Goal: Task Accomplishment & Management: Use online tool/utility

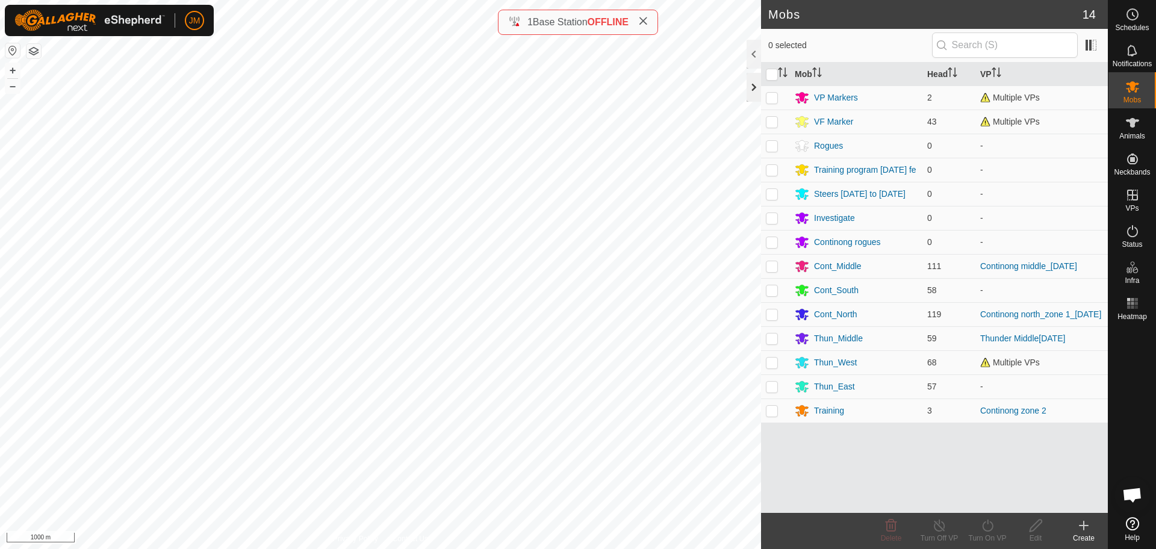
click at [749, 89] on div at bounding box center [753, 87] width 14 height 29
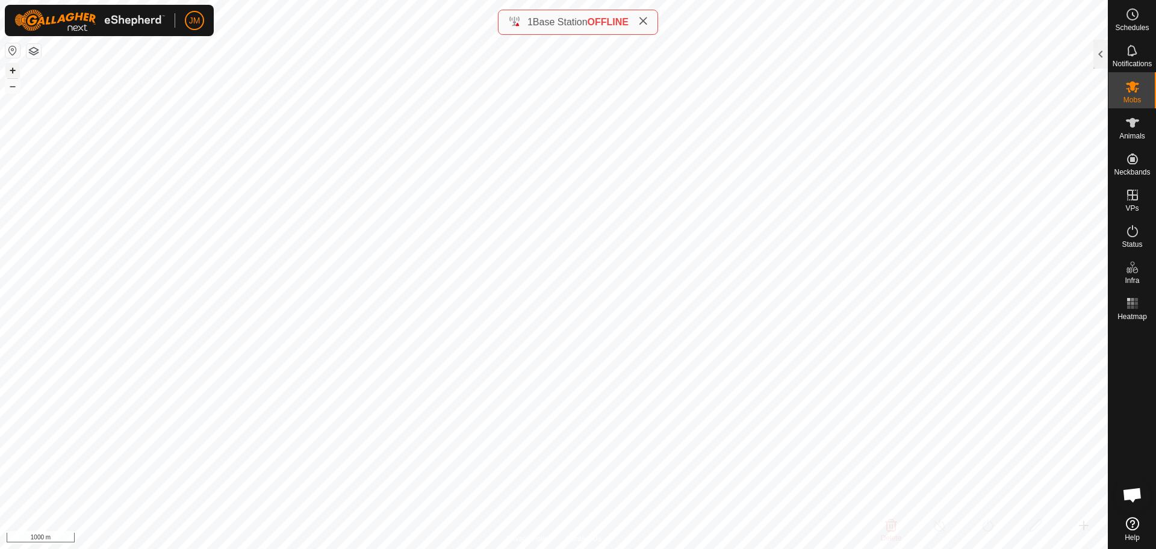
click at [10, 70] on button "+" at bounding box center [12, 70] width 14 height 14
click at [648, 25] on icon at bounding box center [643, 21] width 10 height 10
click at [9, 91] on button "–" at bounding box center [12, 86] width 14 height 14
type input "20632"
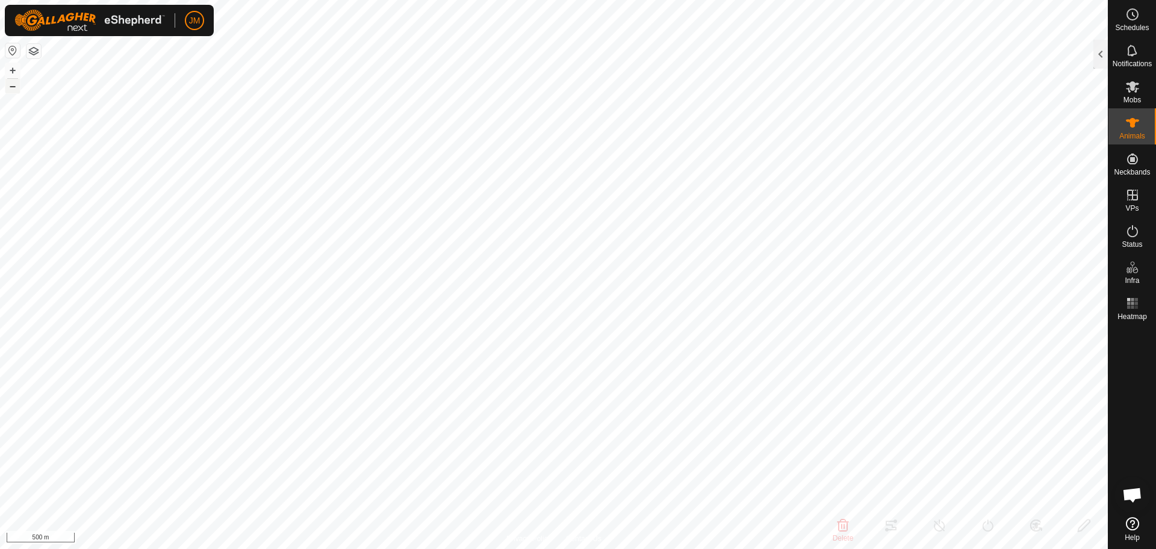
type input "-"
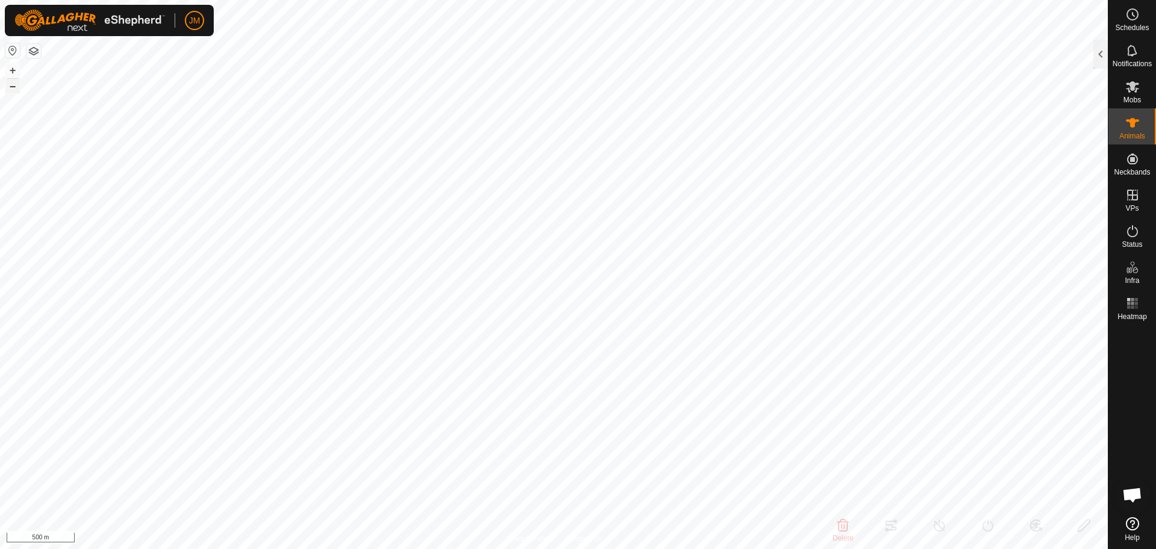
type input "-"
click at [1097, 55] on div at bounding box center [1100, 54] width 14 height 29
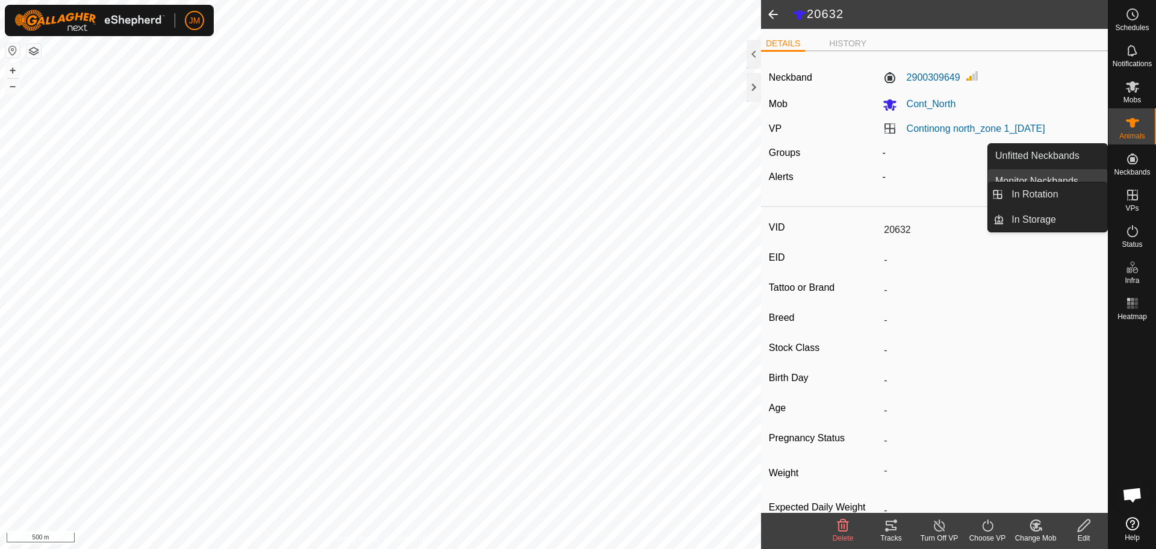
click at [1071, 195] on link "In Rotation" at bounding box center [1055, 194] width 103 height 24
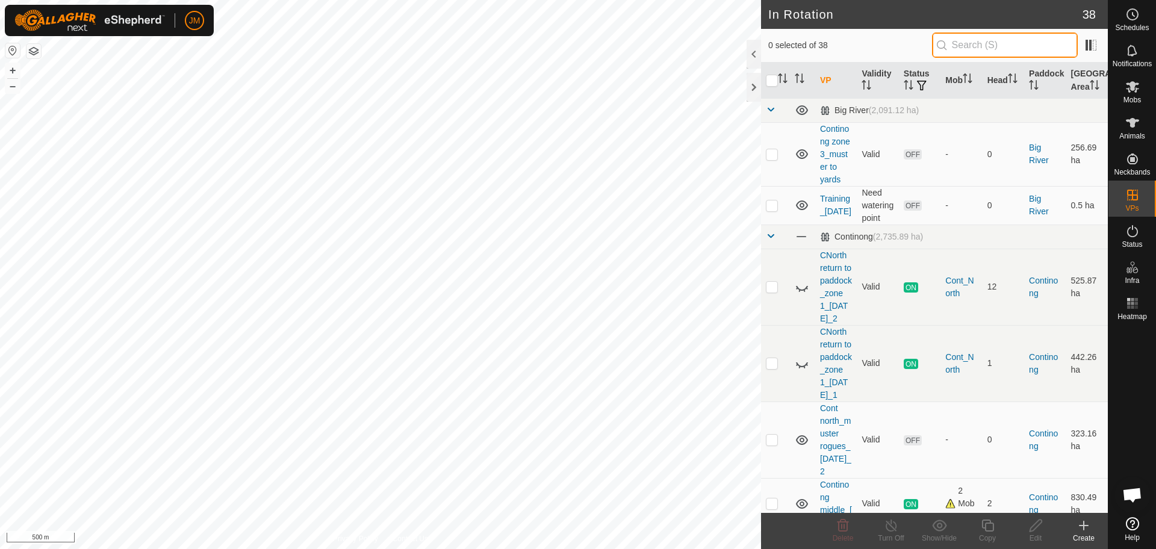
click at [975, 42] on input "text" at bounding box center [1005, 45] width 146 height 25
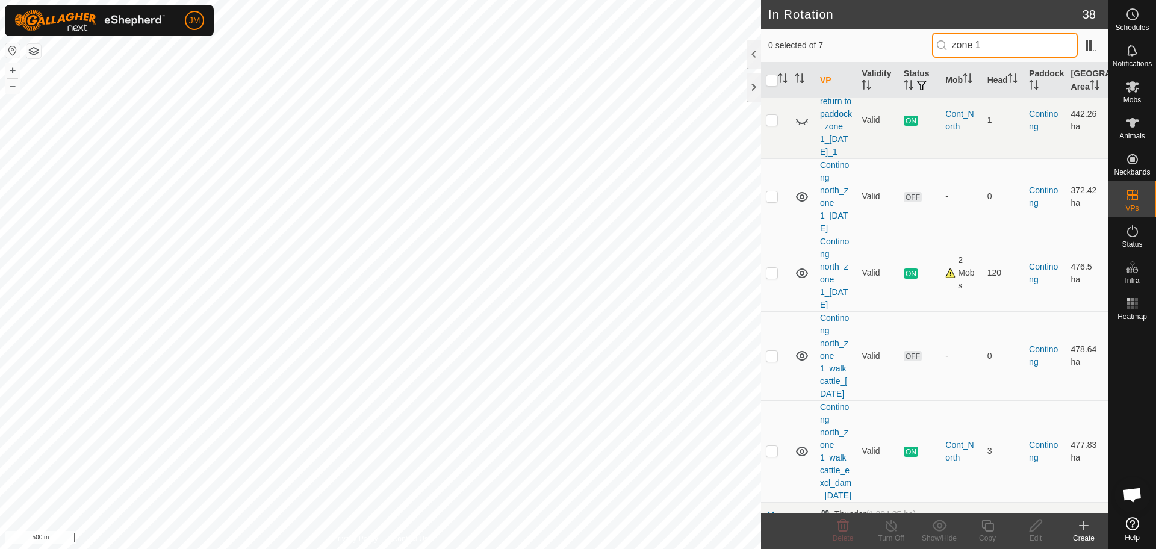
scroll to position [115, 0]
type input "zone 1"
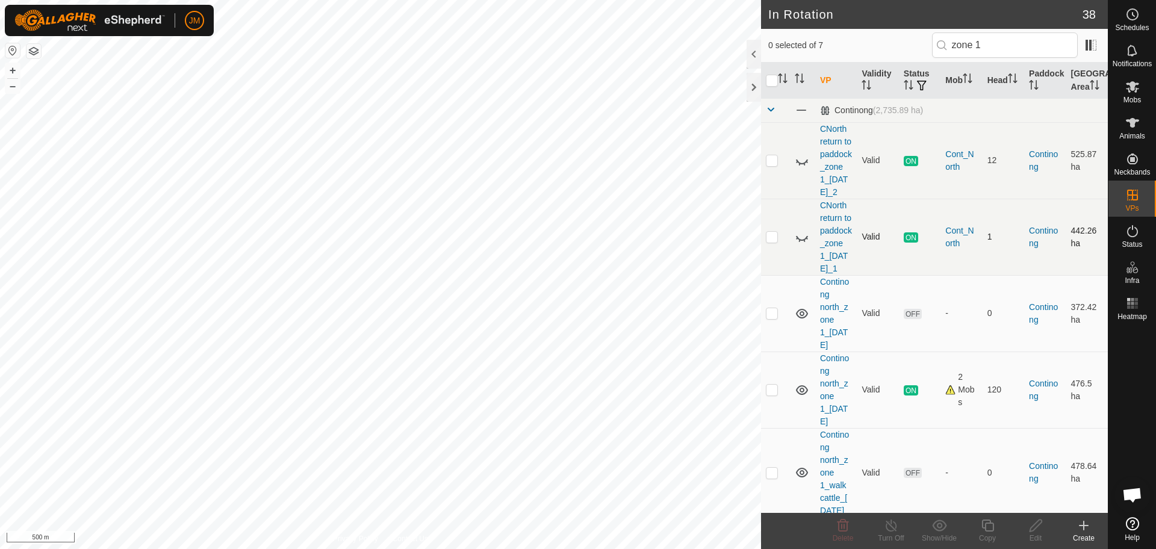
click at [775, 263] on tbody "Continong (2,735.89 ha) CNorth return to paddock_zone 1_[DATE]_2 Valid ON Cont_…" at bounding box center [934, 383] width 347 height 571
click at [831, 350] on link "Continong north_zone 1_[DATE]" at bounding box center [834, 313] width 29 height 73
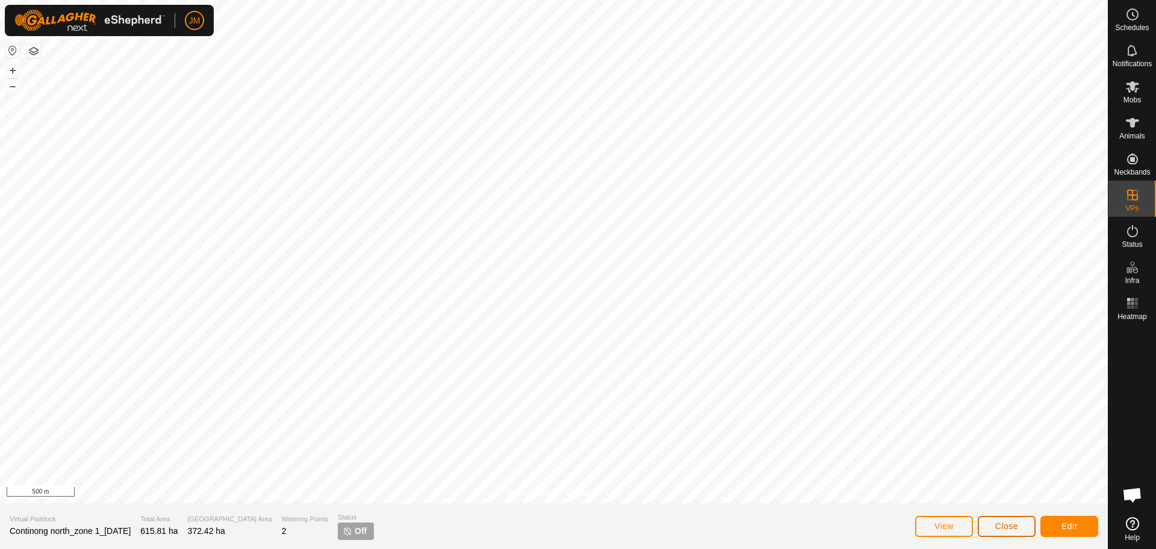
click at [1006, 522] on span "Close" at bounding box center [1006, 526] width 23 height 10
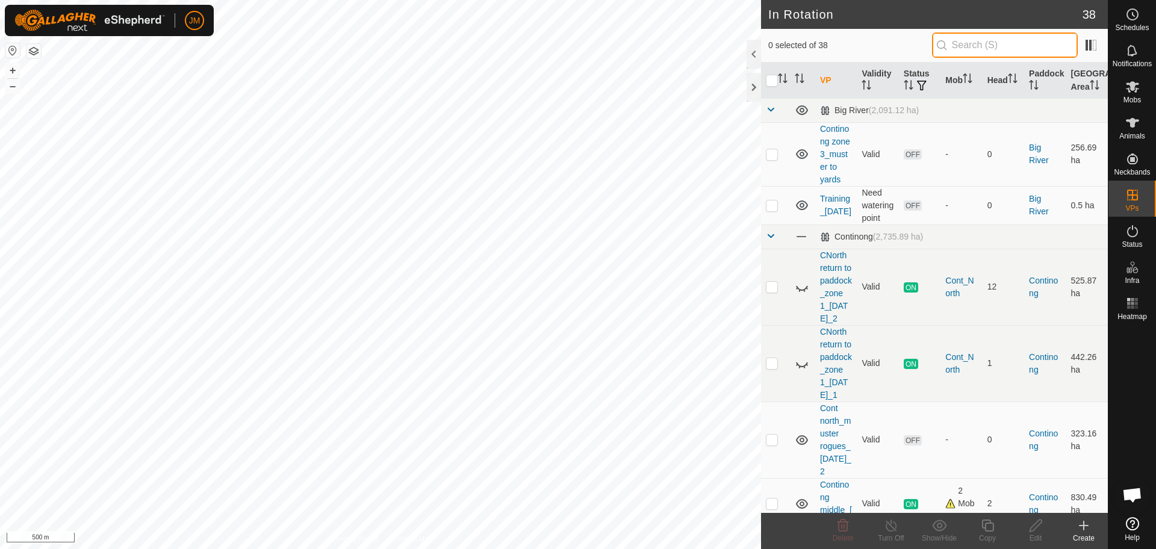
click at [984, 54] on input "text" at bounding box center [1005, 45] width 146 height 25
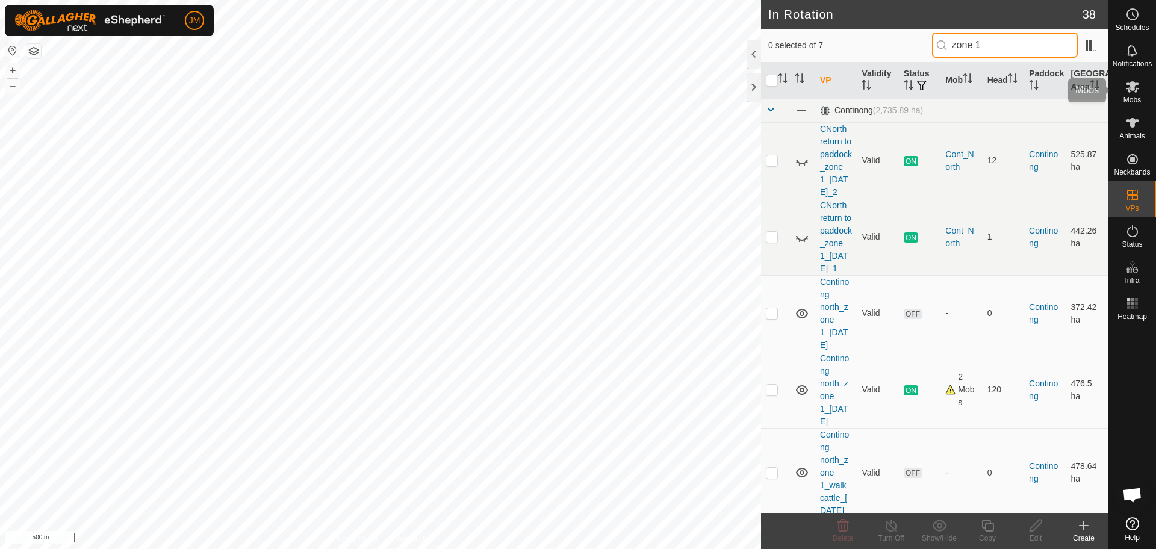
type input "zone 1"
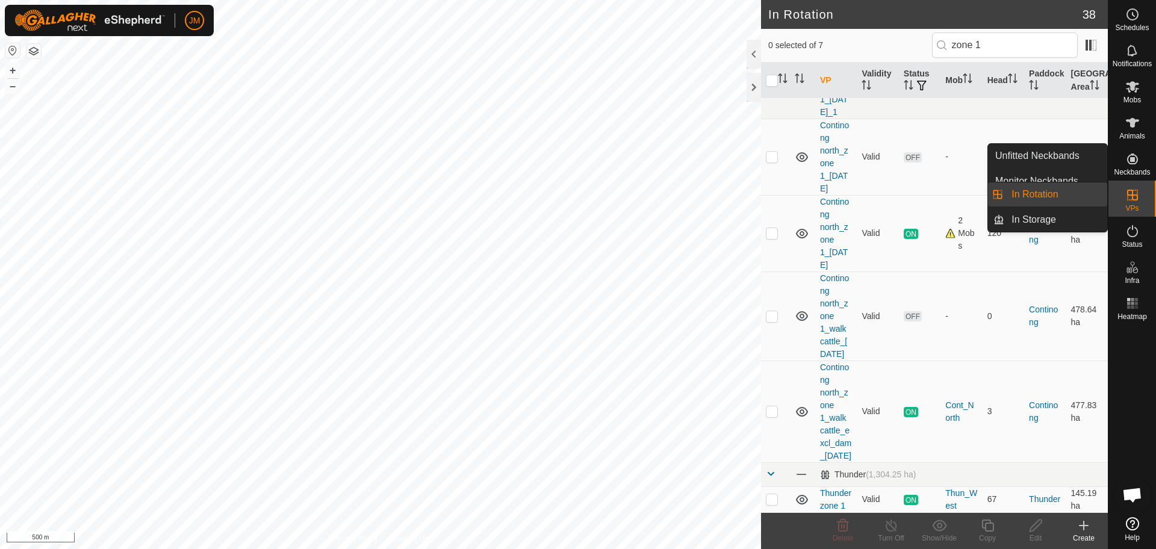
scroll to position [243, 0]
click at [827, 315] on link "Continong north_zone 1_walk cattle_[DATE]" at bounding box center [834, 315] width 29 height 85
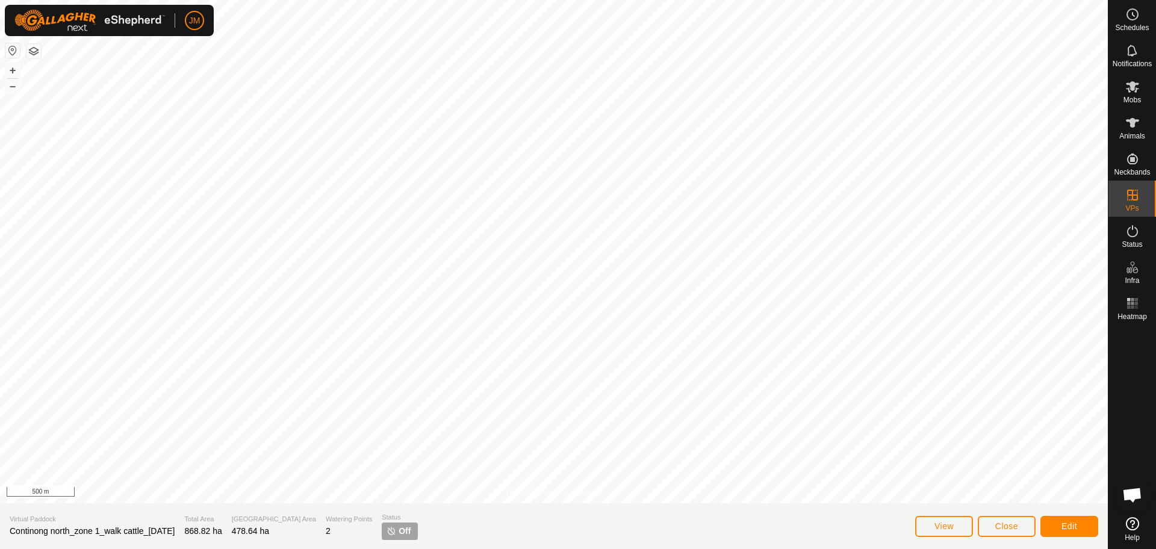
click at [160, 533] on span "Continong north_zone 1_walk cattle_[DATE]" at bounding box center [92, 531] width 165 height 10
copy span "Continong north_zone 1_walk cattle_[DATE]"
click at [1006, 527] on span "Close" at bounding box center [1006, 526] width 23 height 10
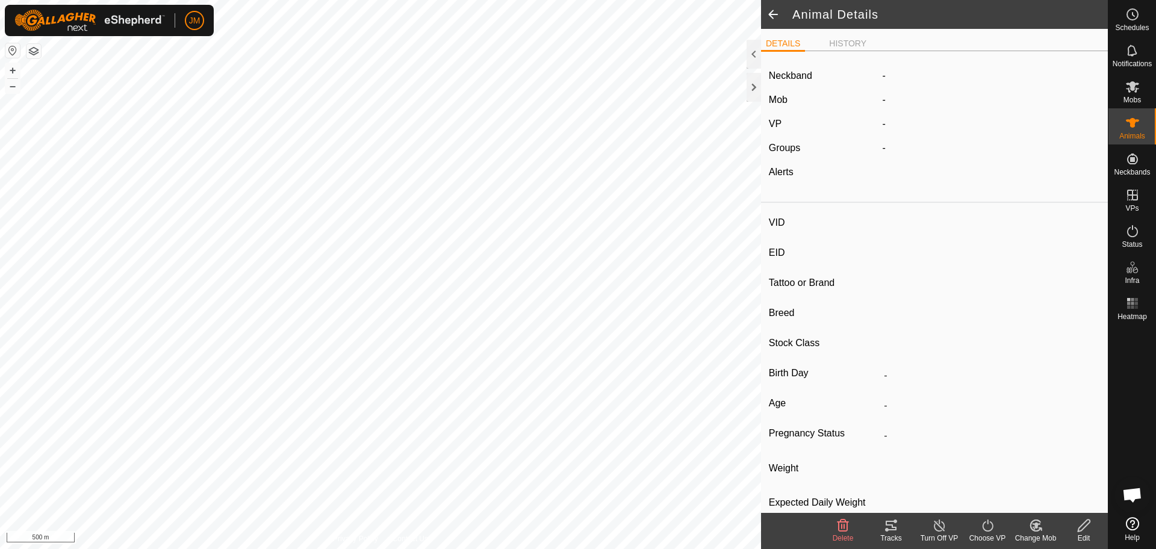
type input "18813"
type input "-"
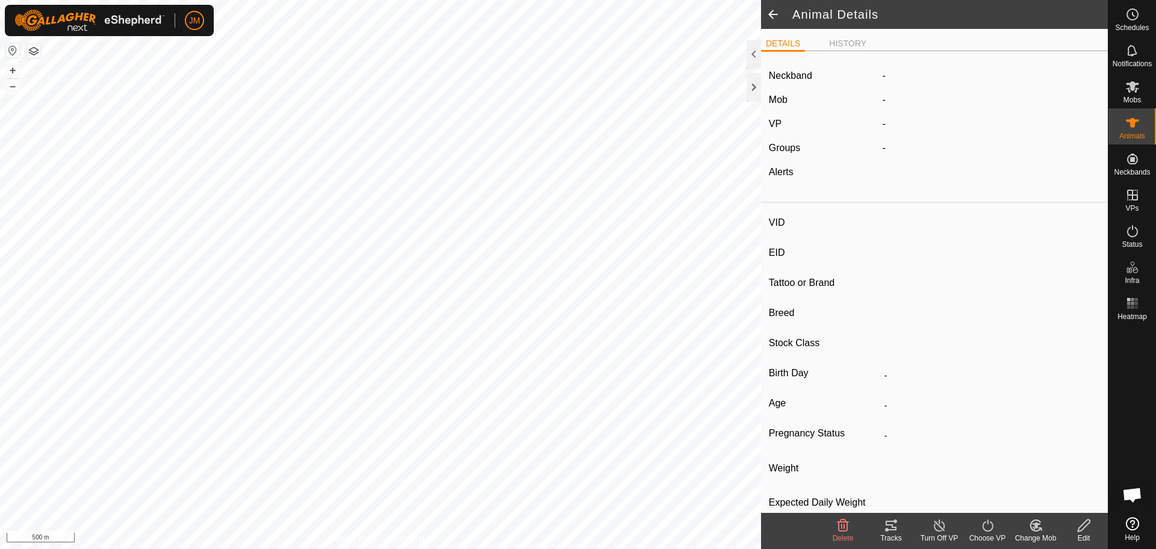
type input "-"
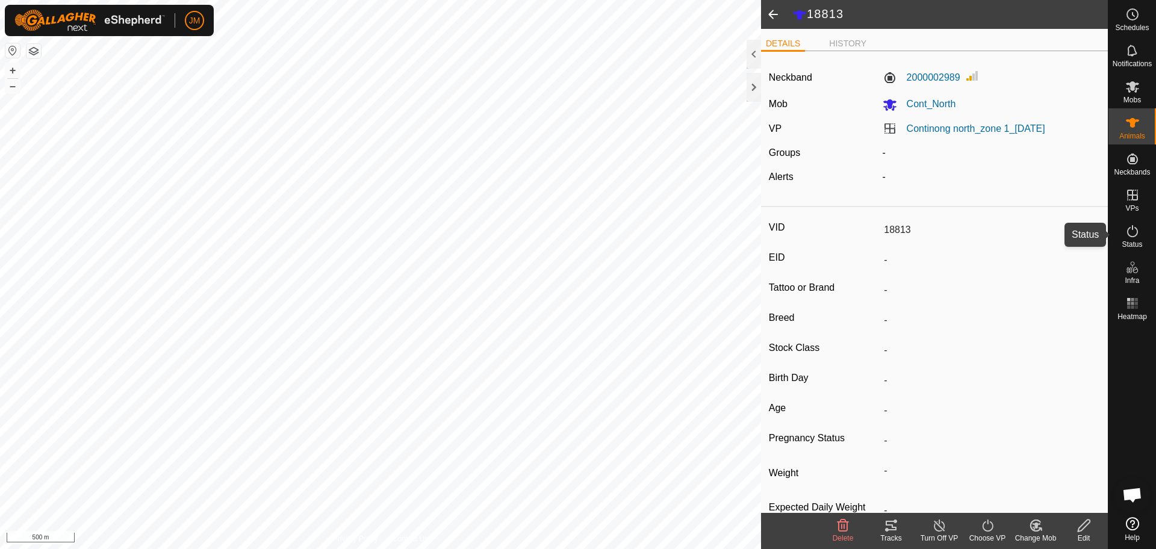
click at [1141, 246] on span "Status" at bounding box center [1131, 244] width 20 height 7
click at [1133, 237] on icon at bounding box center [1132, 231] width 14 height 14
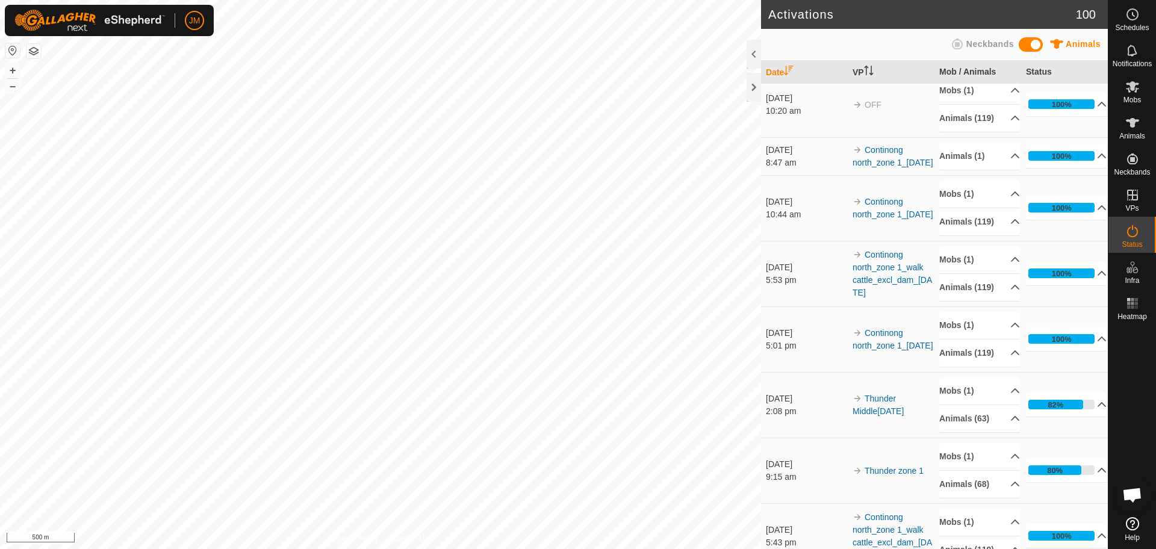
scroll to position [457, 0]
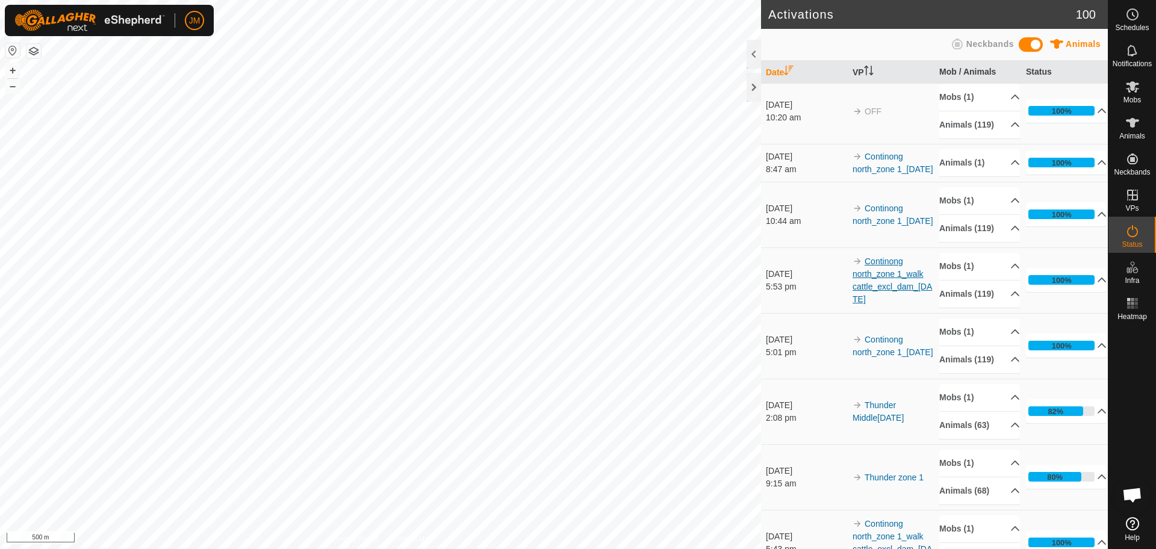
click at [871, 304] on link "Continong north_zone 1_walk cattle_excl_dam_[DATE]" at bounding box center [891, 280] width 79 height 48
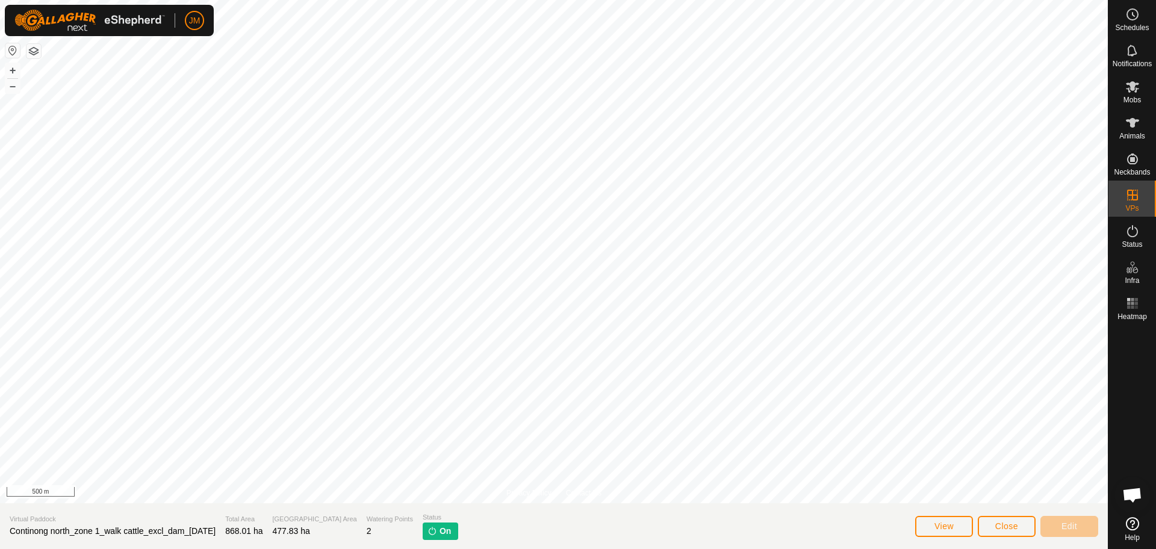
click at [191, 530] on span "Continong north_zone 1_walk cattle_excl_dam_[DATE]" at bounding box center [113, 531] width 206 height 10
copy span "Continong north_zone 1_walk cattle_excl_dam_[DATE]"
click at [1015, 522] on span "Close" at bounding box center [1006, 526] width 23 height 10
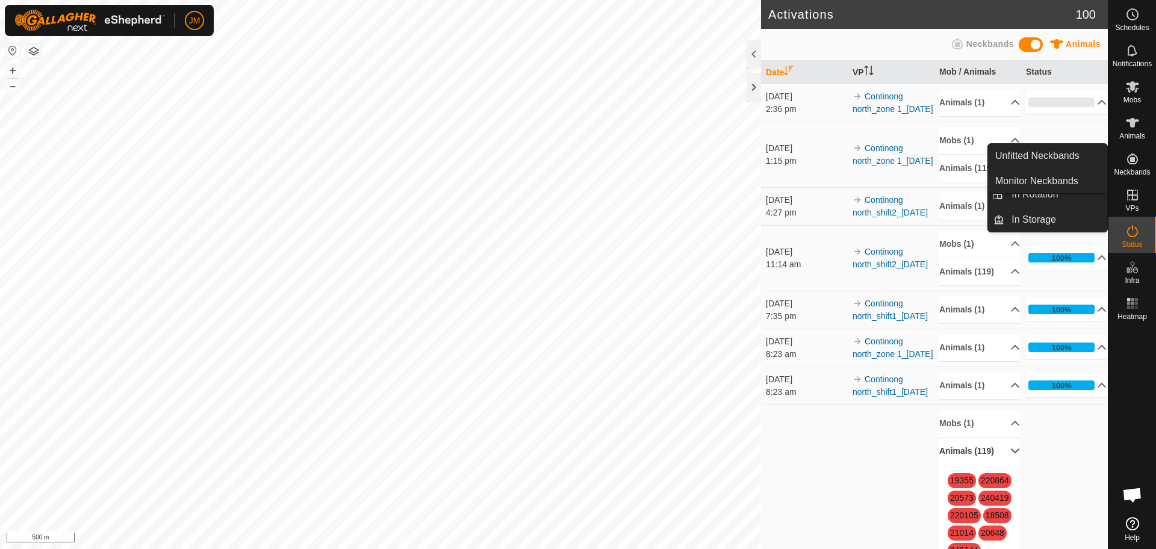
click at [1133, 195] on icon at bounding box center [1132, 195] width 11 height 11
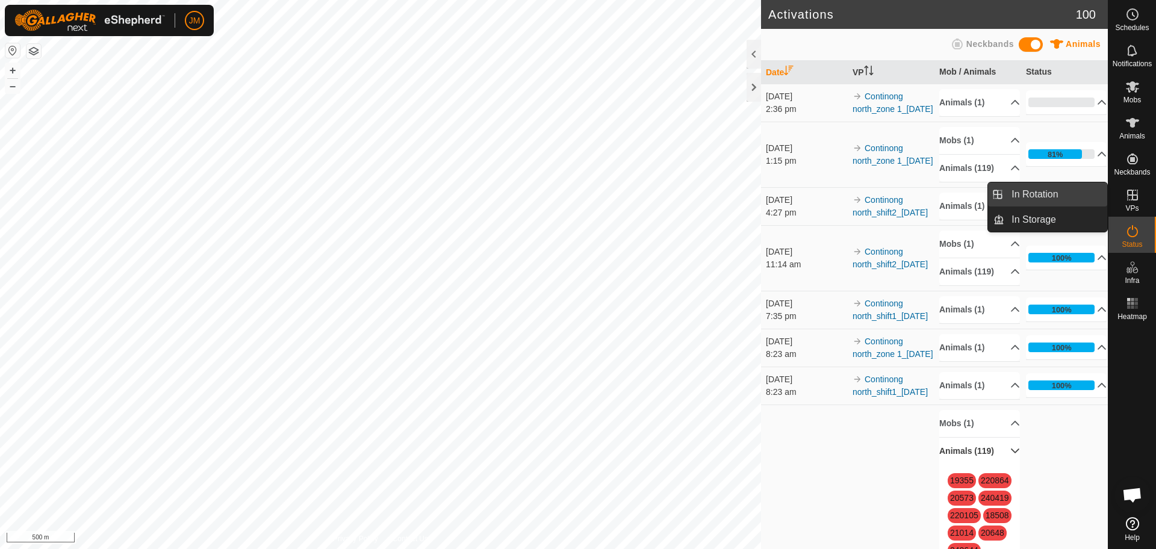
click at [1066, 196] on link "In Rotation" at bounding box center [1055, 194] width 103 height 24
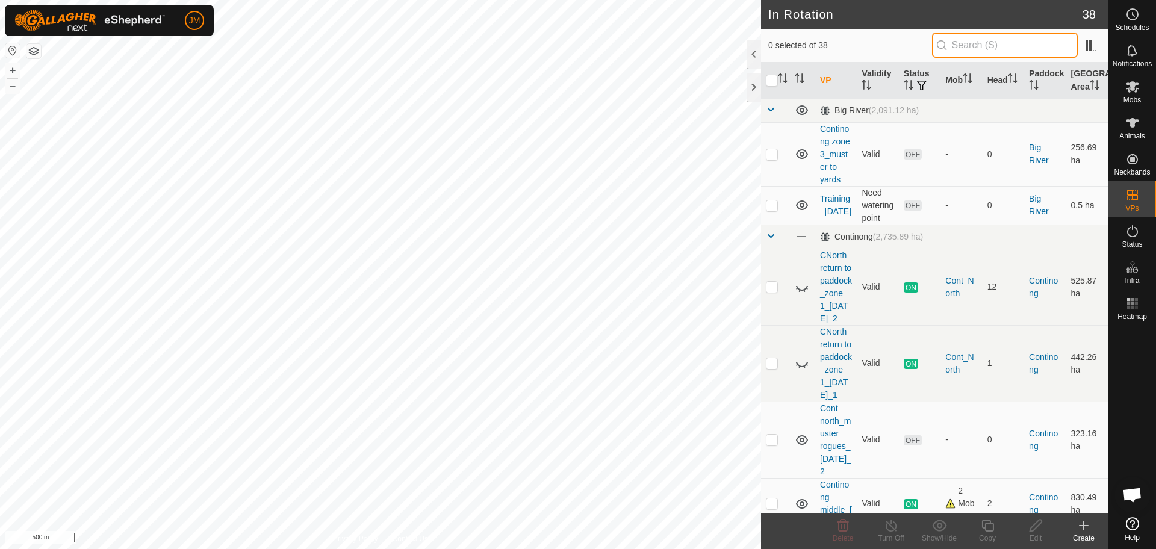
click at [991, 39] on input "text" at bounding box center [1005, 45] width 146 height 25
paste input "Continong north_zone 1_walk cattle_excl_dam_[DATE]"
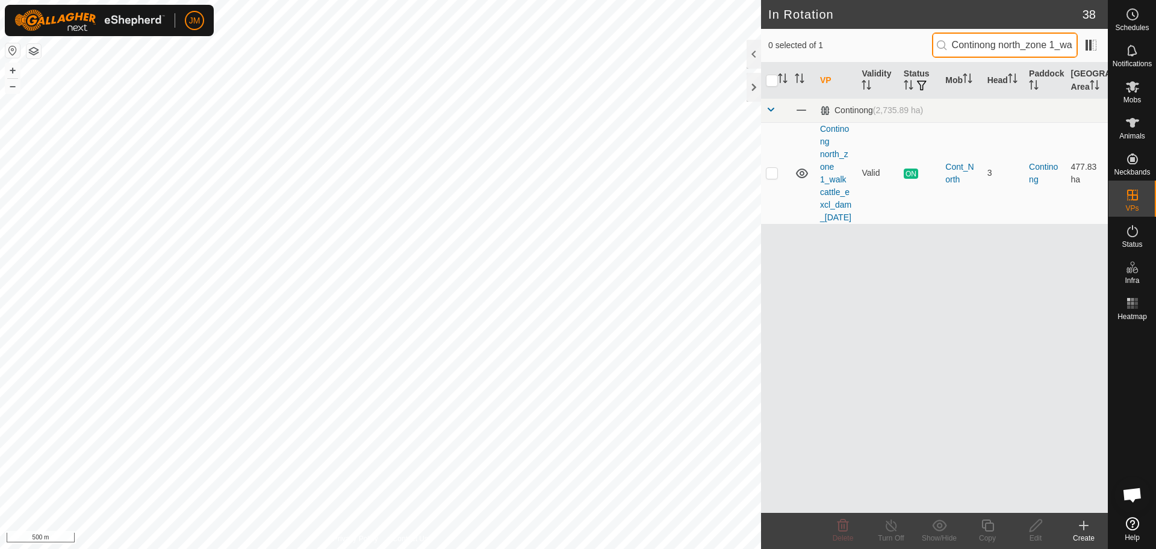
scroll to position [0, 139]
type input "Continong north_zone 1_walk cattle_excl_dam_[DATE]"
click at [772, 178] on p-checkbox at bounding box center [772, 173] width 12 height 10
checkbox input "true"
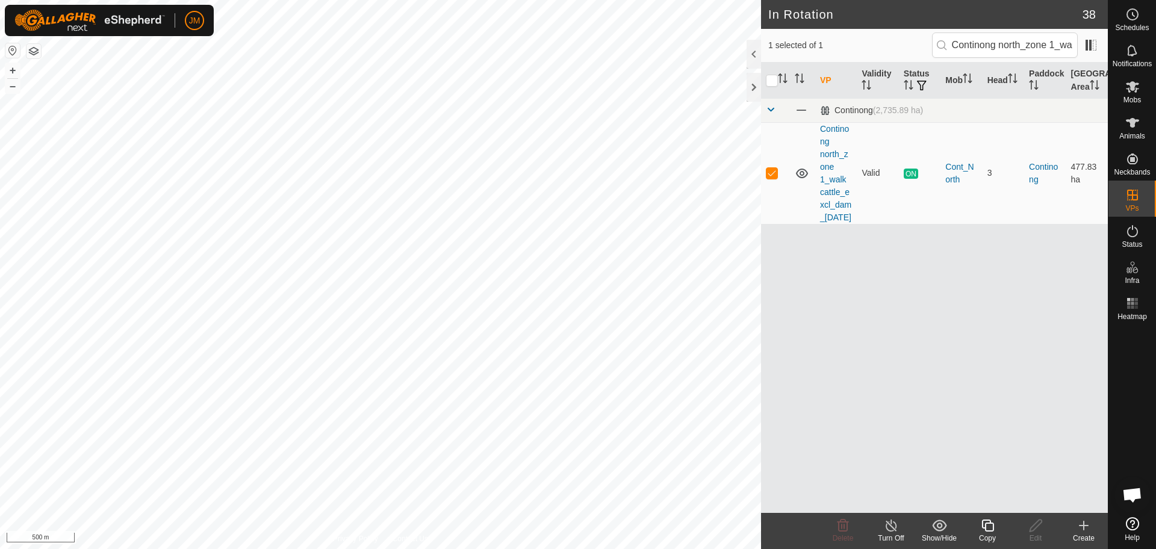
click at [988, 527] on icon at bounding box center [987, 525] width 15 height 14
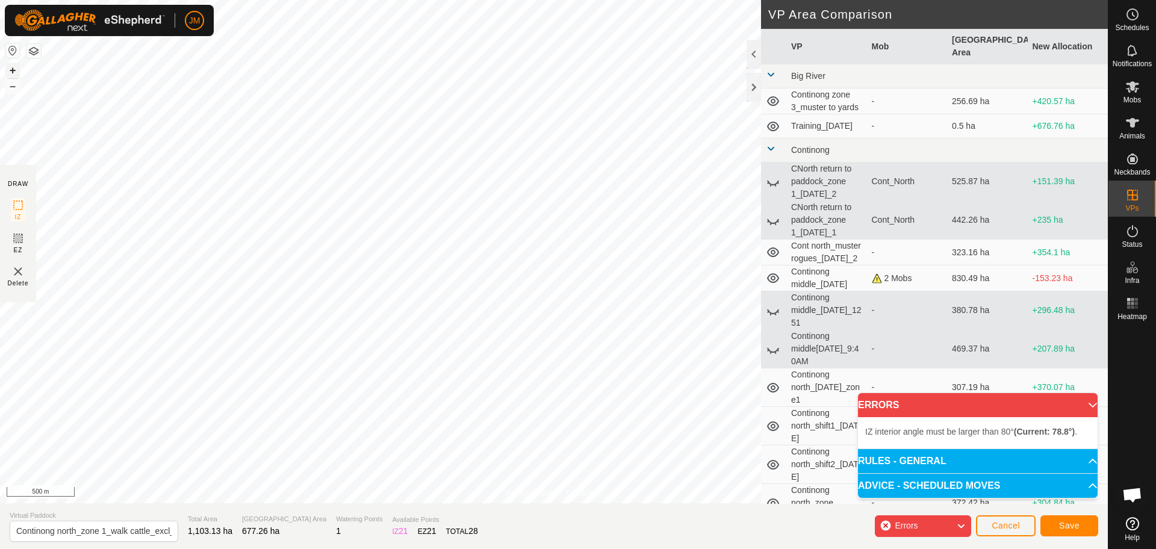
click at [10, 70] on button "+" at bounding box center [12, 70] width 14 height 14
click at [13, 71] on button "+" at bounding box center [12, 70] width 14 height 14
click at [13, 88] on button "–" at bounding box center [12, 86] width 14 height 14
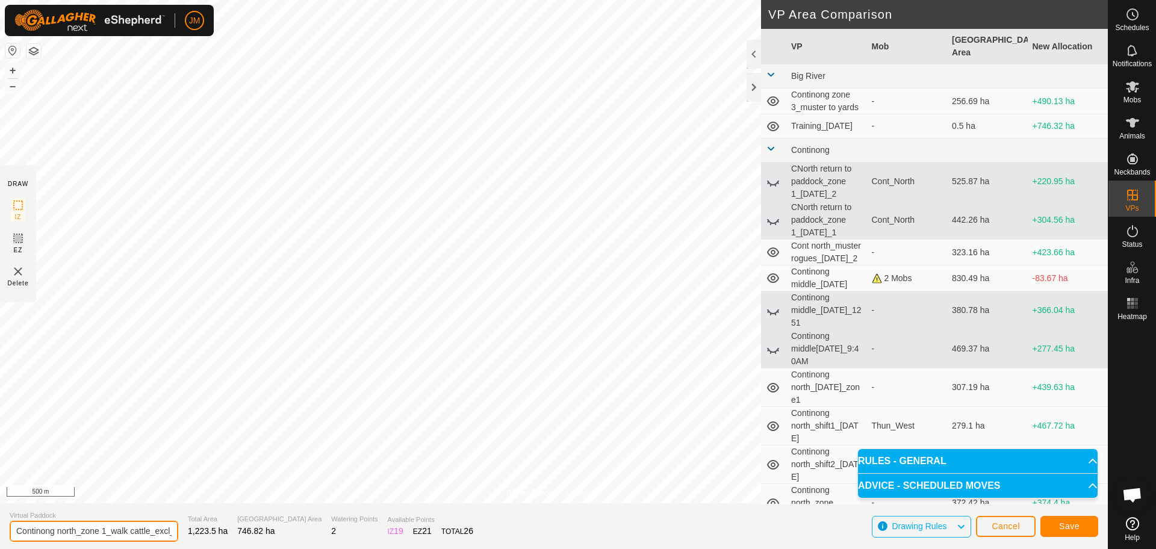
click at [110, 536] on input "Continong north_zone 1_walk cattle_excl_dam_[DATE]-VP001" at bounding box center [94, 531] width 169 height 21
click at [114, 530] on input "Continong north_zone 1_walk cattle_excl_dam_[DATE]-VP001" at bounding box center [94, 531] width 169 height 21
drag, startPoint x: 107, startPoint y: 533, endPoint x: 143, endPoint y: 533, distance: 35.5
click at [143, 533] on input "Continong north_zone 1_walk cattle_excl_dam_[DATE]-VP001" at bounding box center [94, 531] width 169 height 21
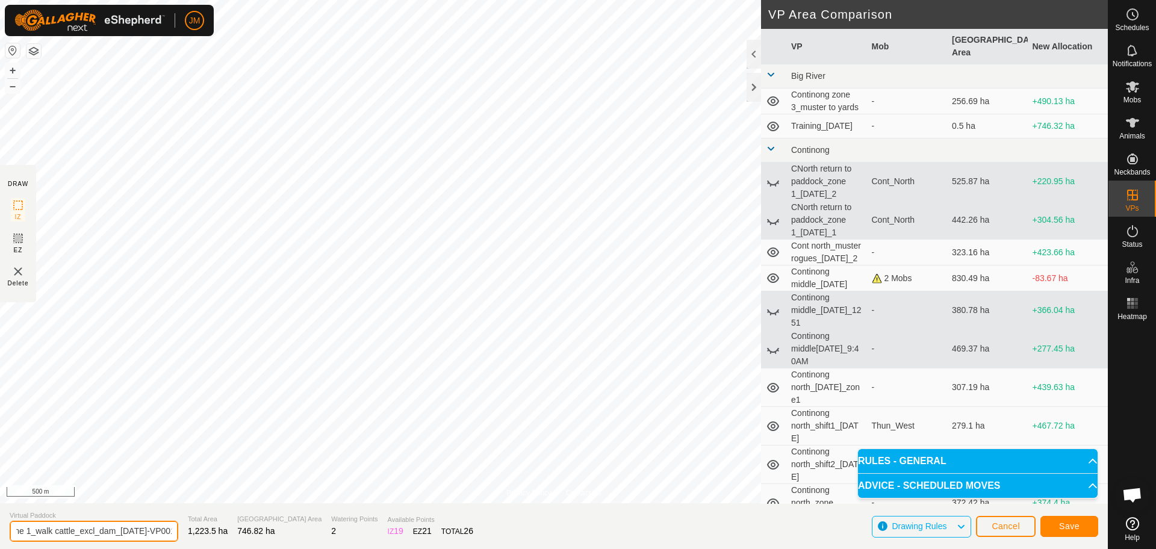
scroll to position [0, 108]
drag, startPoint x: 116, startPoint y: 534, endPoint x: 84, endPoint y: 539, distance: 32.3
click at [84, 539] on input "Continong north_zone 1_walk cattle_excl_dam_[DATE]-VP001" at bounding box center [94, 531] width 169 height 21
drag, startPoint x: 113, startPoint y: 533, endPoint x: 98, endPoint y: 530, distance: 15.2
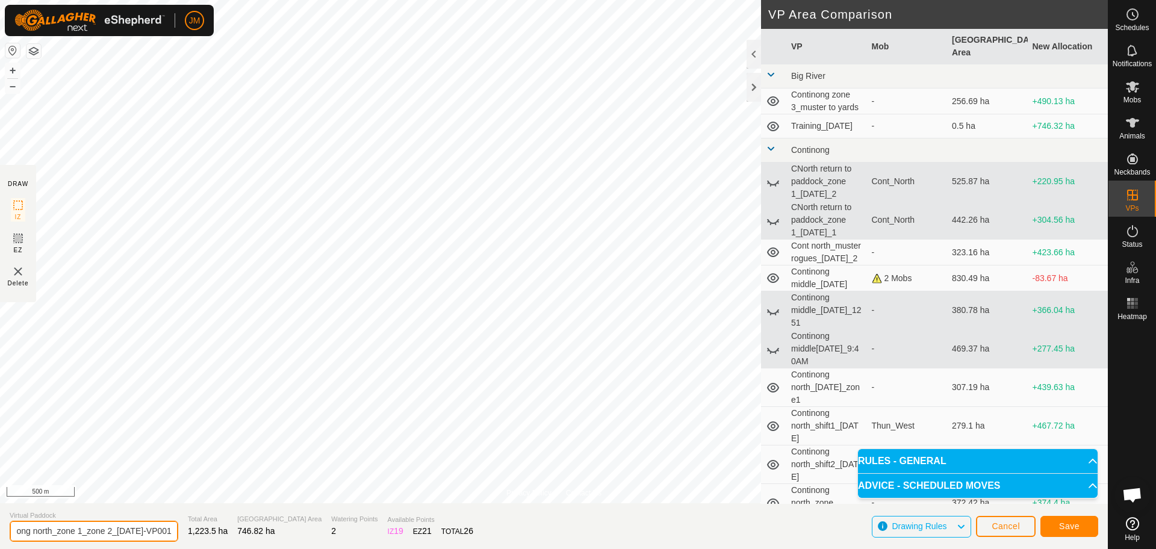
click at [98, 530] on input "Continong north_zone 1_zone 2_[DATE]-VP001" at bounding box center [94, 531] width 169 height 21
click at [118, 533] on input "Continong north_zone 1_zone 2_[DATE]-VP001" at bounding box center [94, 531] width 169 height 21
drag, startPoint x: 146, startPoint y: 529, endPoint x: 169, endPoint y: 531, distance: 23.0
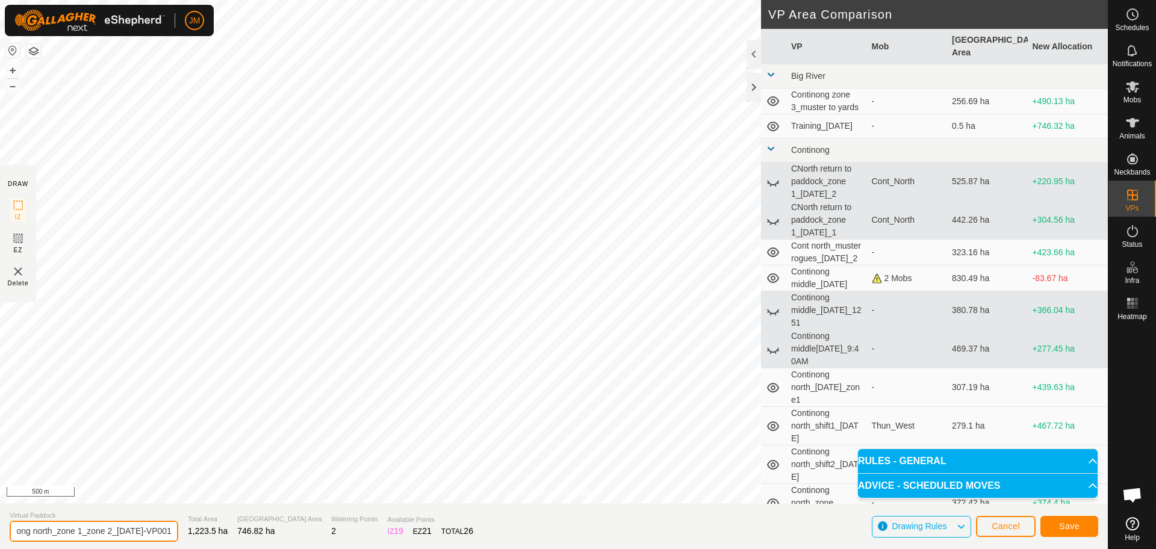
click at [169, 531] on section "Virtual Paddock Continong north_zone 1_zone 2_[DATE]-VP001 Total Area 1,223.5 h…" at bounding box center [554, 526] width 1108 height 46
drag, startPoint x: 96, startPoint y: 535, endPoint x: 167, endPoint y: 535, distance: 71.0
click at [167, 535] on input "Continong north_zone 1_zone 2_[DATE]" at bounding box center [94, 531] width 169 height 21
click at [160, 530] on input "Continong north_zone 1_zone 2_[DATE]" at bounding box center [94, 531] width 169 height 21
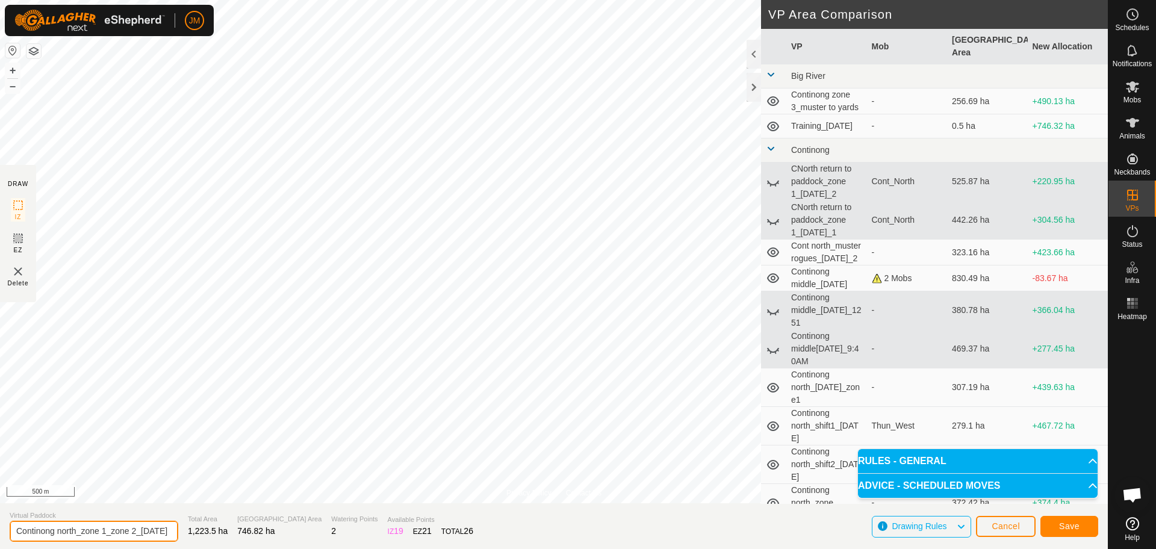
type input "Continong north_zone 1_zone 2_[DATE]"
drag, startPoint x: 70, startPoint y: 529, endPoint x: 179, endPoint y: 533, distance: 109.6
click at [179, 533] on section "Virtual Paddock Continong north_zone 1_zone 2_[DATE] Total Area 1,020.88 ha Gra…" at bounding box center [554, 526] width 1108 height 46
click at [159, 532] on input "Continong north_zone 1_zone 2_[DATE]" at bounding box center [94, 531] width 169 height 21
drag, startPoint x: 108, startPoint y: 535, endPoint x: 211, endPoint y: 538, distance: 102.4
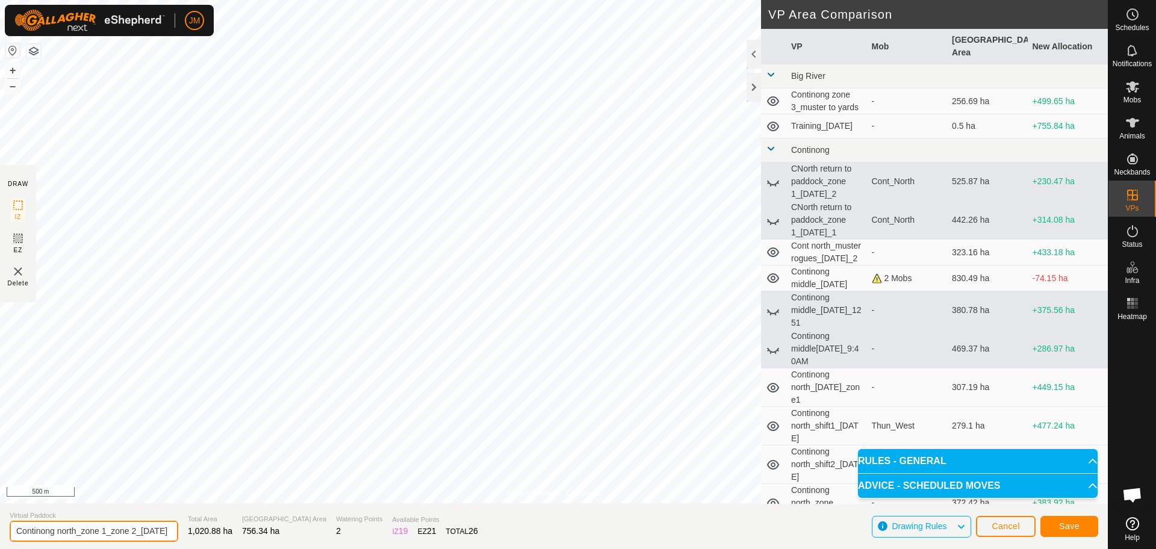
click at [211, 538] on section "Virtual Paddock Continong north_zone 1_zone 2_[DATE] Total Area 1,020.88 ha Gra…" at bounding box center [554, 526] width 1108 height 46
click at [164, 535] on input "Continong north_zone 1_zone 2_[DATE]" at bounding box center [94, 531] width 169 height 21
drag, startPoint x: 164, startPoint y: 535, endPoint x: 16, endPoint y: 546, distance: 148.5
click at [16, 546] on section "Virtual Paddock Continong north_zone 1_zone 2_[DATE] Total Area 1,020.88 ha Gra…" at bounding box center [554, 526] width 1108 height 46
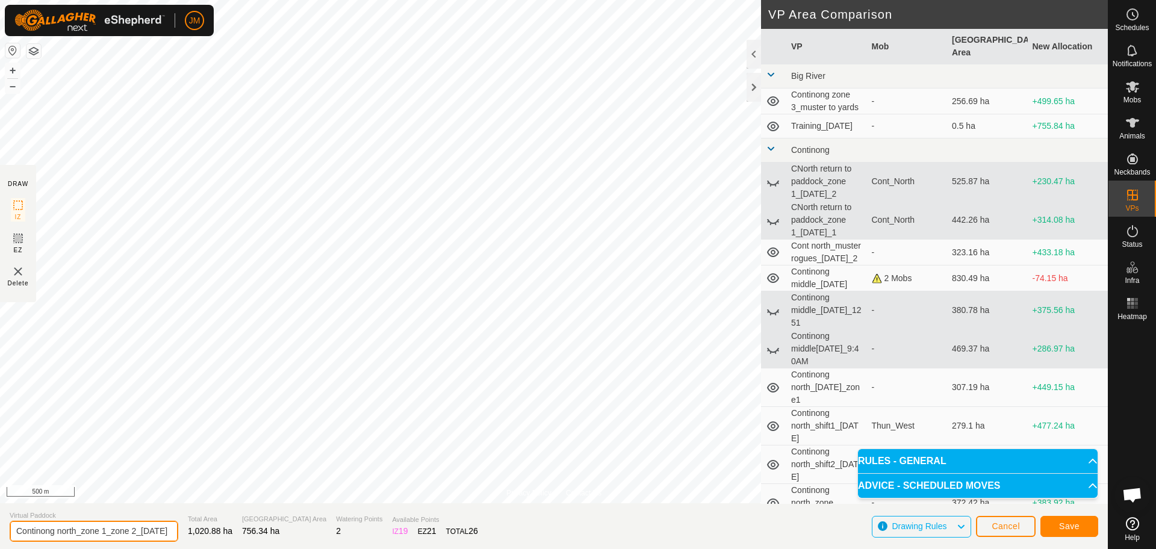
click at [41, 537] on input "Continong north_zone 1_zone 2_[DATE]" at bounding box center [94, 531] width 169 height 21
drag, startPoint x: 14, startPoint y: 532, endPoint x: 163, endPoint y: 532, distance: 148.7
click at [163, 532] on input "Continong north_zone 1_zone 2_[DATE]" at bounding box center [94, 531] width 169 height 21
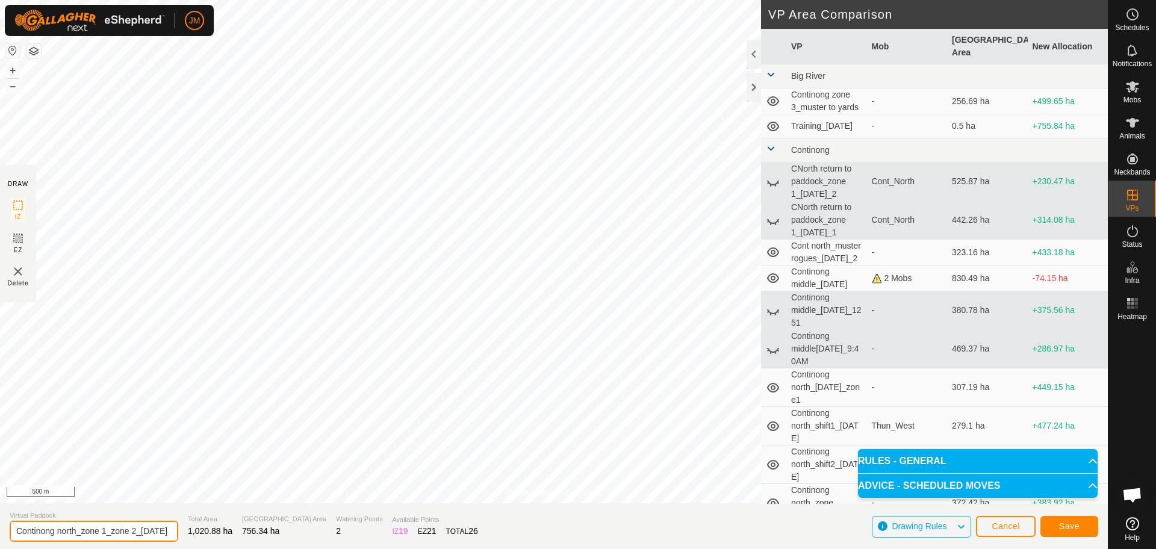
scroll to position [0, 0]
drag, startPoint x: 160, startPoint y: 533, endPoint x: 1, endPoint y: 548, distance: 159.0
click at [1, 548] on section "Virtual Paddock Continong north_zone 1_zone 2_[DATE] Total Area 1,020.88 ha Gra…" at bounding box center [554, 526] width 1108 height 46
click at [17, 532] on input "Continong north_zone 1_zone 2_[DATE]" at bounding box center [94, 531] width 169 height 21
drag, startPoint x: 16, startPoint y: 533, endPoint x: 112, endPoint y: 538, distance: 95.9
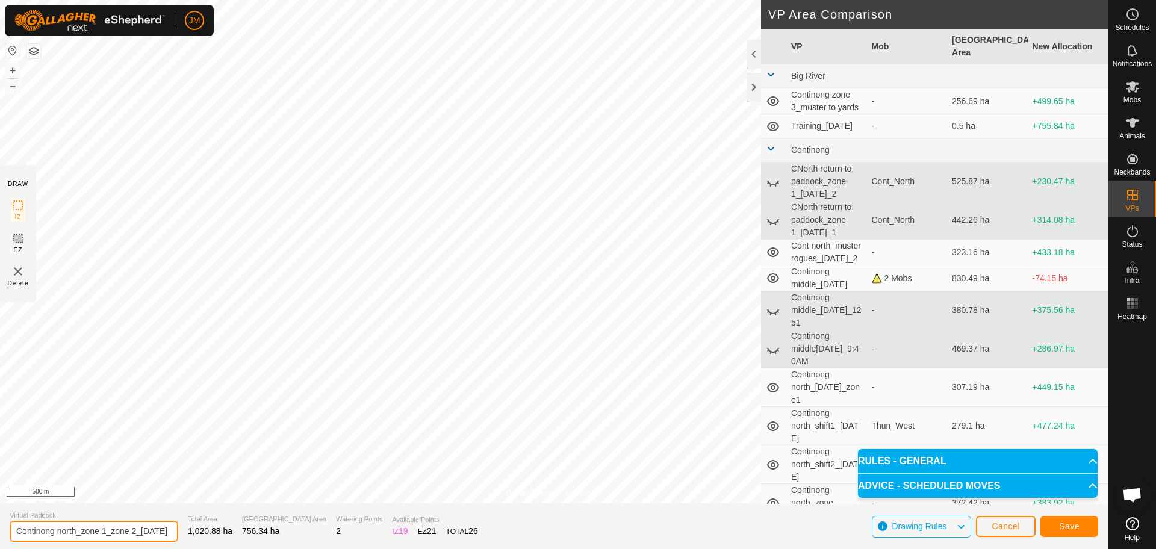
click at [112, 538] on input "Continong north_zone 1_zone 2_[DATE]" at bounding box center [94, 531] width 169 height 21
click at [15, 532] on input "Continong north_zone 1_zone 2_[DATE]" at bounding box center [94, 531] width 169 height 21
drag, startPoint x: 15, startPoint y: 532, endPoint x: 193, endPoint y: 540, distance: 178.3
click at [193, 540] on section "Virtual Paddock Continong north_zone 1_zone 2_[DATE] Total Area 1,020.88 ha Gra…" at bounding box center [554, 526] width 1108 height 46
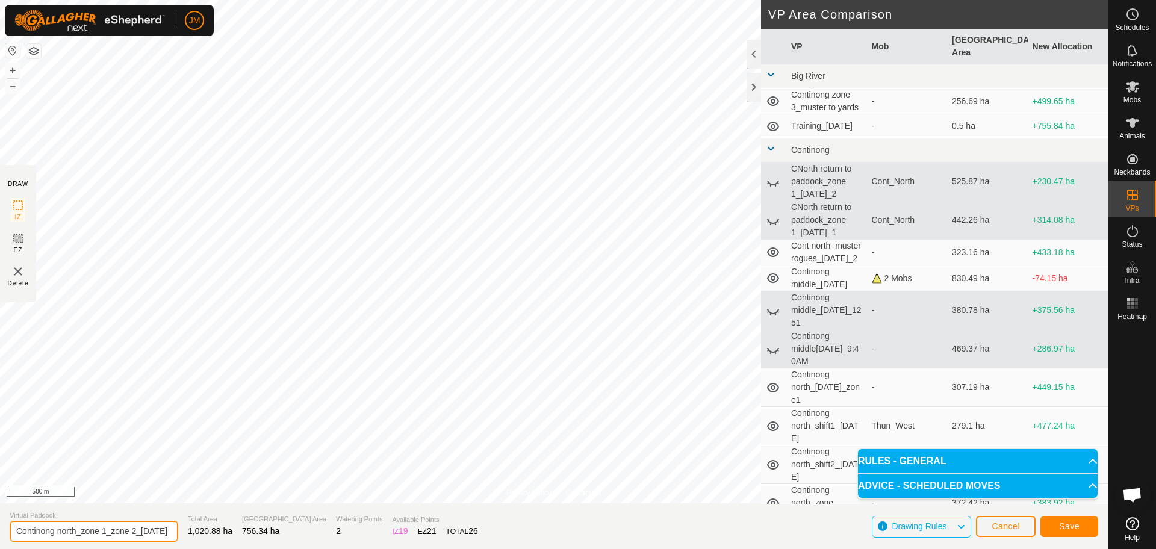
click at [155, 532] on input "Continong north_zone 1_zone 2_[DATE]" at bounding box center [94, 531] width 169 height 21
click at [165, 530] on input "Continong north_zone 1_zone 2_[DATE]" at bounding box center [94, 531] width 169 height 21
drag, startPoint x: 161, startPoint y: 531, endPoint x: 0, endPoint y: 533, distance: 161.3
click at [0, 533] on section "Virtual Paddock Continong north_zone 1_zone 2_[DATE] Total Area 1,020.88 ha Gra…" at bounding box center [554, 526] width 1108 height 46
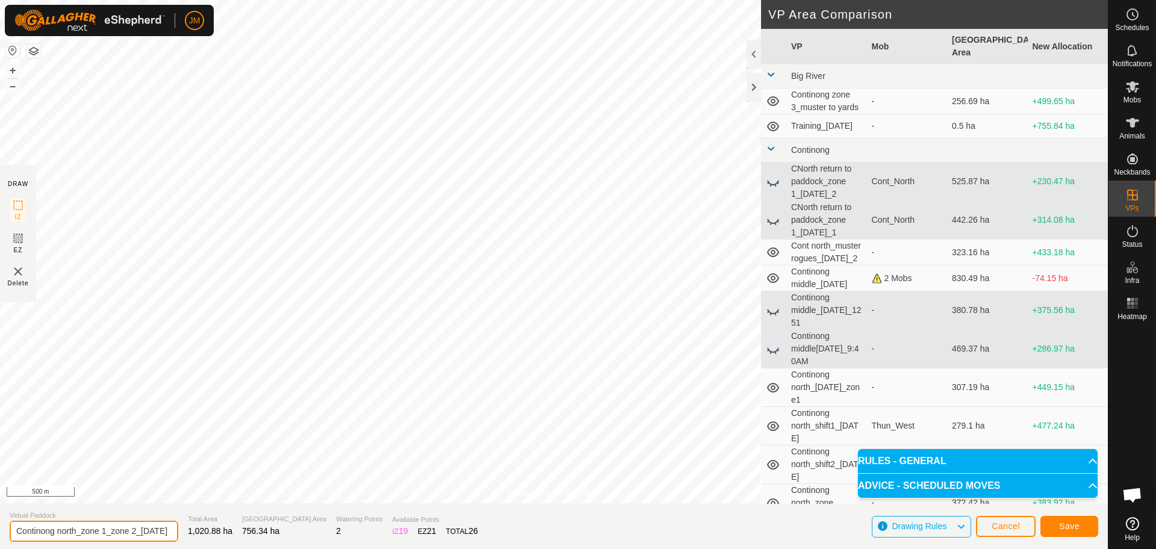
click at [18, 534] on input "Continong north_zone 1_zone 2_[DATE]" at bounding box center [94, 531] width 169 height 21
drag, startPoint x: 19, startPoint y: 534, endPoint x: 184, endPoint y: 539, distance: 165.6
click at [184, 539] on section "Virtual Paddock Continong north_zone 1_zone 2_[DATE] Total Area 1,020.88 ha Gra…" at bounding box center [554, 526] width 1108 height 46
click at [163, 535] on input "Continong north_zone 1_zone 2_[DATE]" at bounding box center [94, 531] width 169 height 21
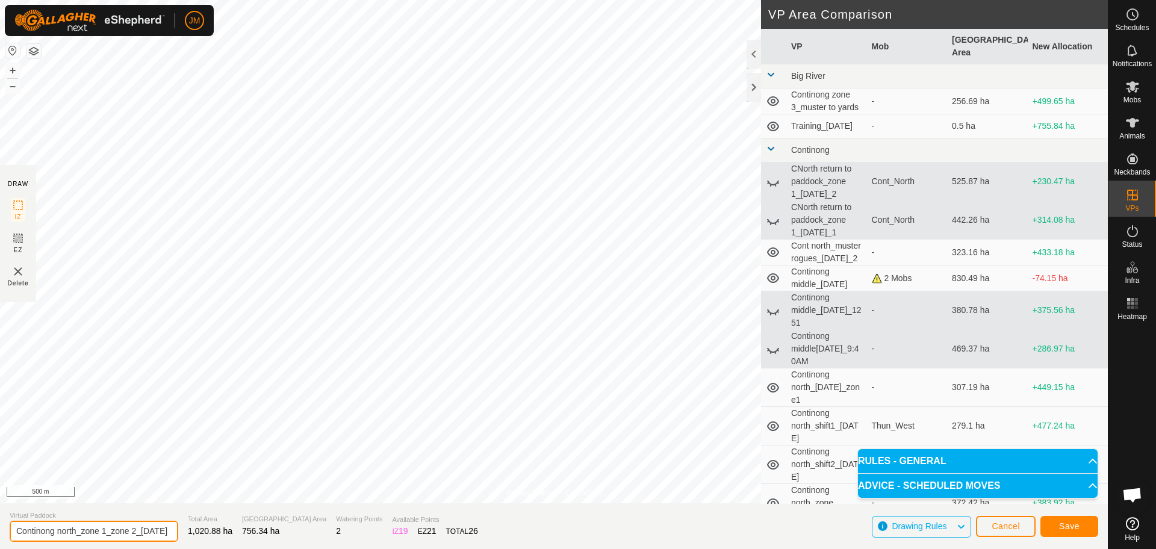
scroll to position [0, 0]
drag, startPoint x: 163, startPoint y: 535, endPoint x: 9, endPoint y: 532, distance: 154.1
click at [9, 532] on section "Virtual Paddock Continong north_zone 1_zone 2_[DATE] Total Area 1,020.88 ha Gra…" at bounding box center [554, 526] width 1108 height 46
click at [16, 532] on input "Continong north_zone 1_zone 2_[DATE]" at bounding box center [94, 531] width 169 height 21
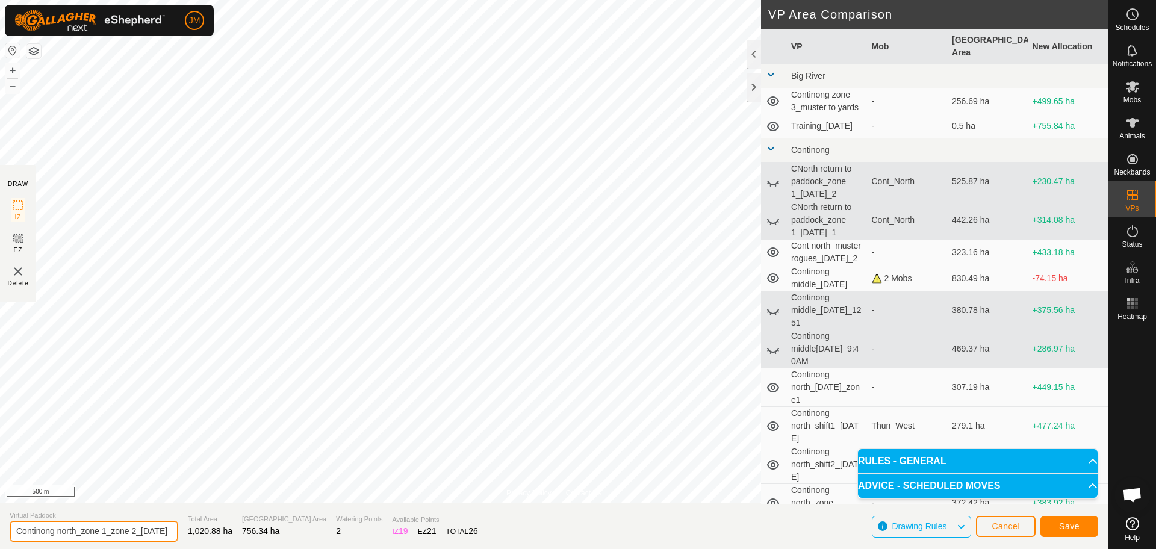
drag, startPoint x: 16, startPoint y: 532, endPoint x: 166, endPoint y: 535, distance: 149.9
click at [166, 535] on input "Continong north_zone 1_zone 2_[DATE]" at bounding box center [94, 531] width 169 height 21
drag, startPoint x: 161, startPoint y: 533, endPoint x: 0, endPoint y: 544, distance: 161.6
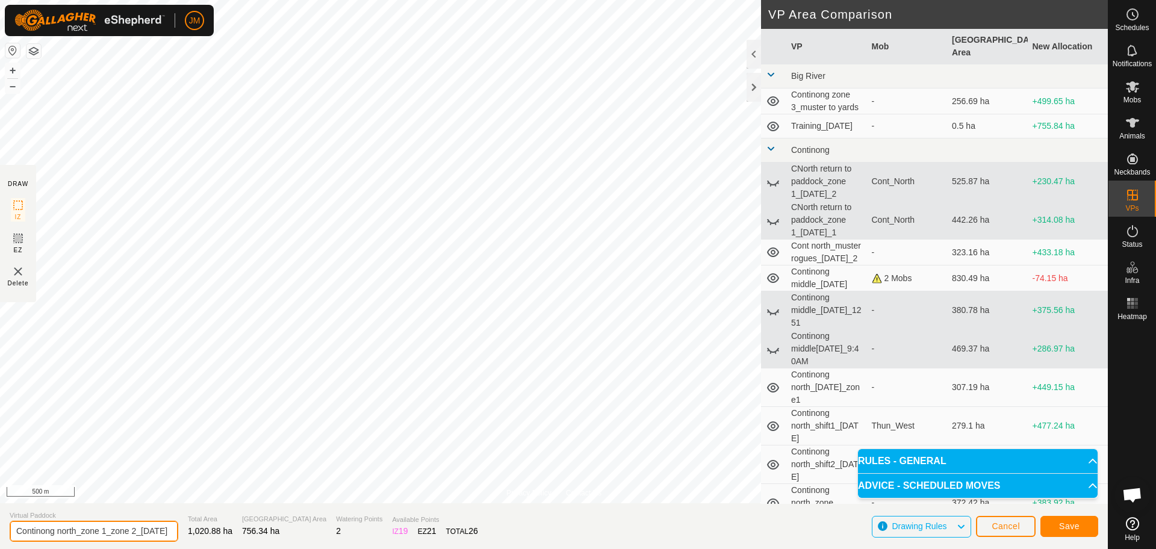
click at [0, 544] on section "Virtual Paddock Continong north_zone 1_zone 2_[DATE] Total Area 1,020.88 ha Gra…" at bounding box center [554, 526] width 1108 height 46
click at [17, 536] on input "Continong north_zone 1_zone 2_[DATE]" at bounding box center [94, 531] width 169 height 21
drag, startPoint x: 17, startPoint y: 536, endPoint x: 185, endPoint y: 532, distance: 168.6
click at [185, 532] on section "Virtual Paddock Continong north_zone 1_zone 2_[DATE] Total Area 1,020.88 ha Gra…" at bounding box center [554, 526] width 1108 height 46
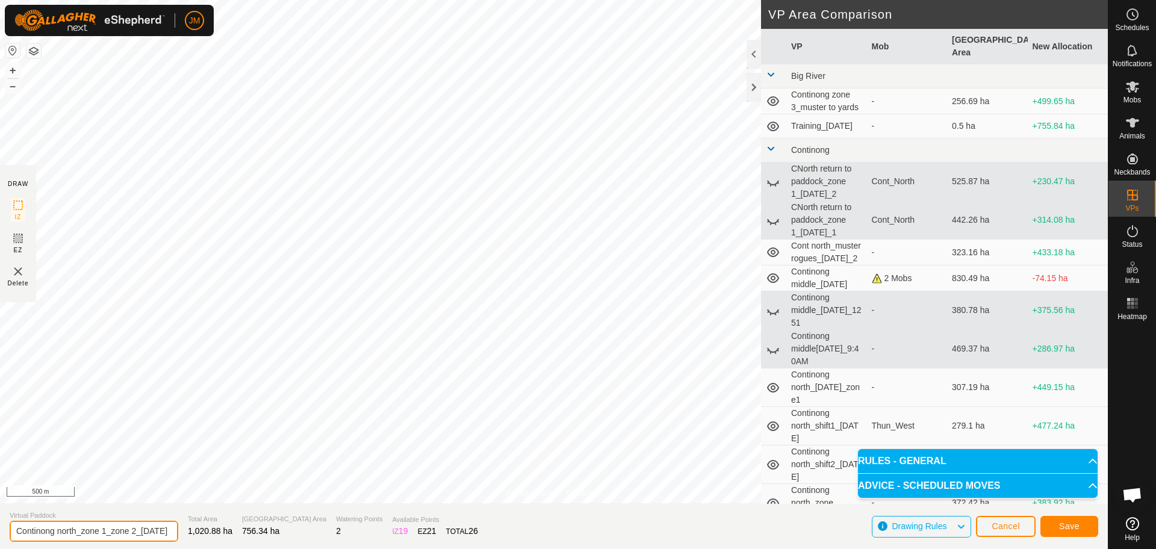
click at [162, 533] on input "Continong north_zone 1_zone 2_[DATE]" at bounding box center [94, 531] width 169 height 21
click at [1064, 525] on span "Save" at bounding box center [1069, 526] width 20 height 10
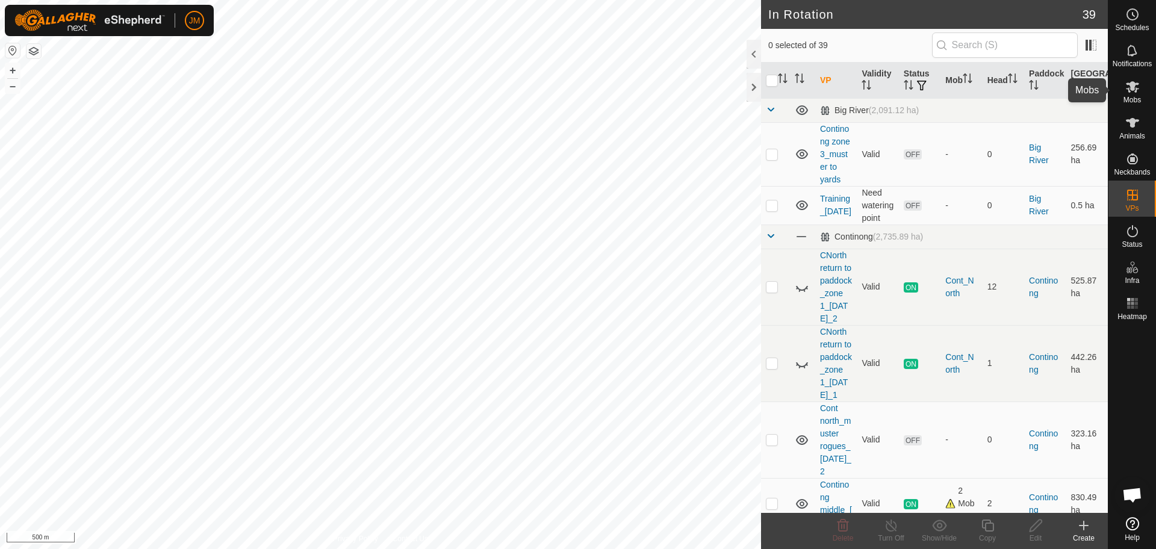
click at [1135, 91] on icon at bounding box center [1132, 86] width 13 height 11
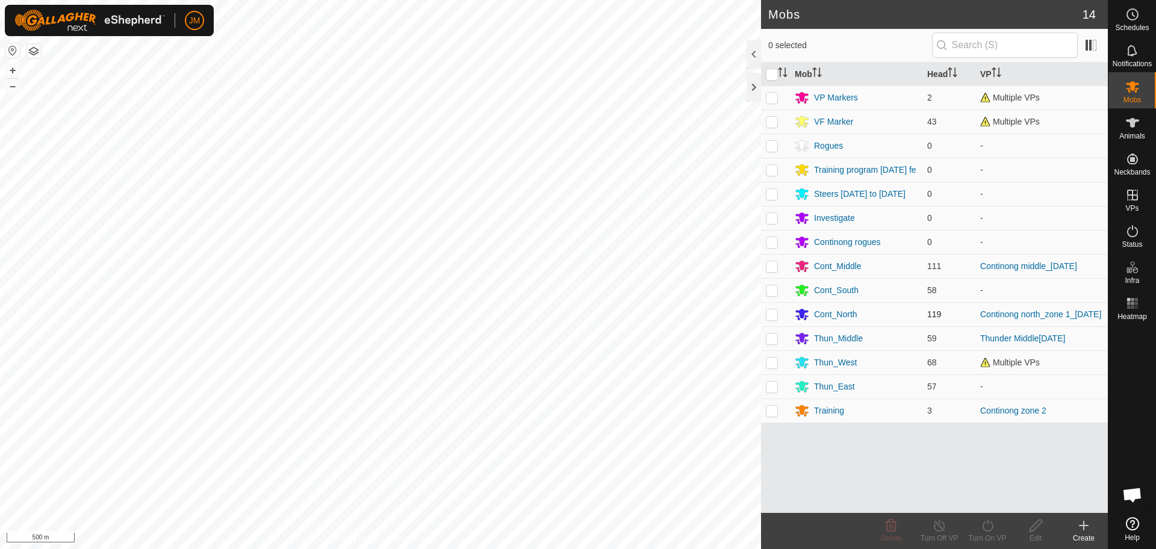
click at [775, 317] on p-checkbox at bounding box center [772, 314] width 12 height 10
checkbox input "true"
click at [783, 75] on icon "Activate to sort" at bounding box center [783, 72] width 10 height 10
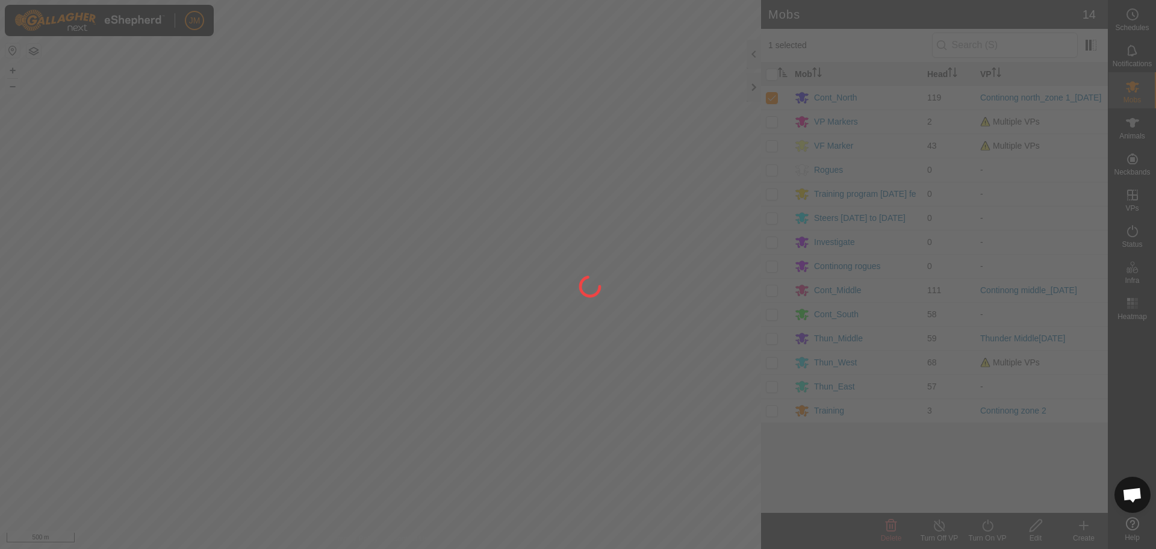
click at [988, 532] on div at bounding box center [578, 274] width 1156 height 549
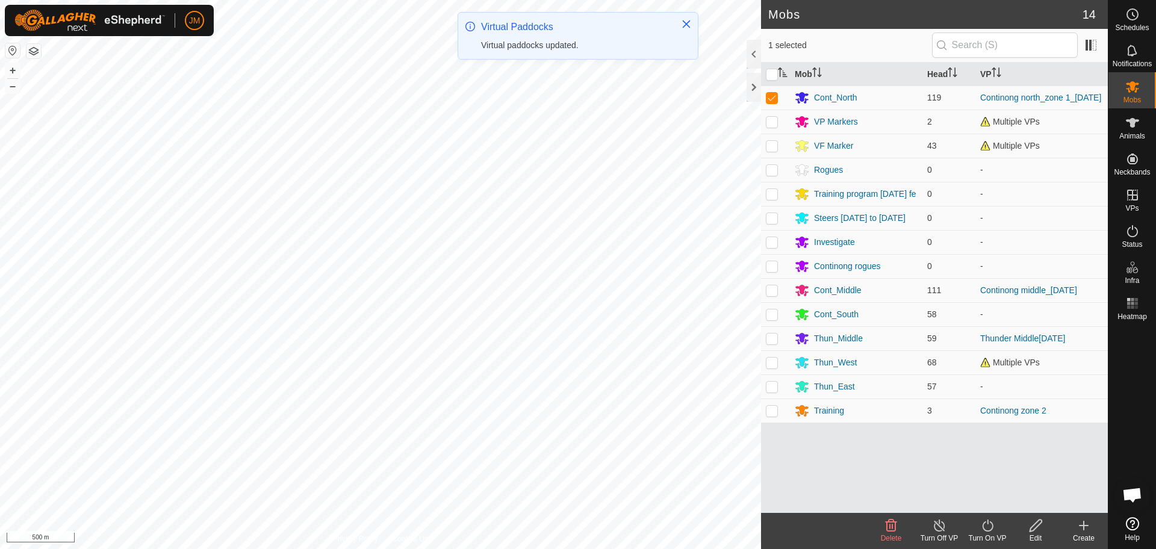
click at [987, 530] on icon at bounding box center [987, 525] width 15 height 14
click at [1000, 500] on link "Now" at bounding box center [1023, 499] width 119 height 24
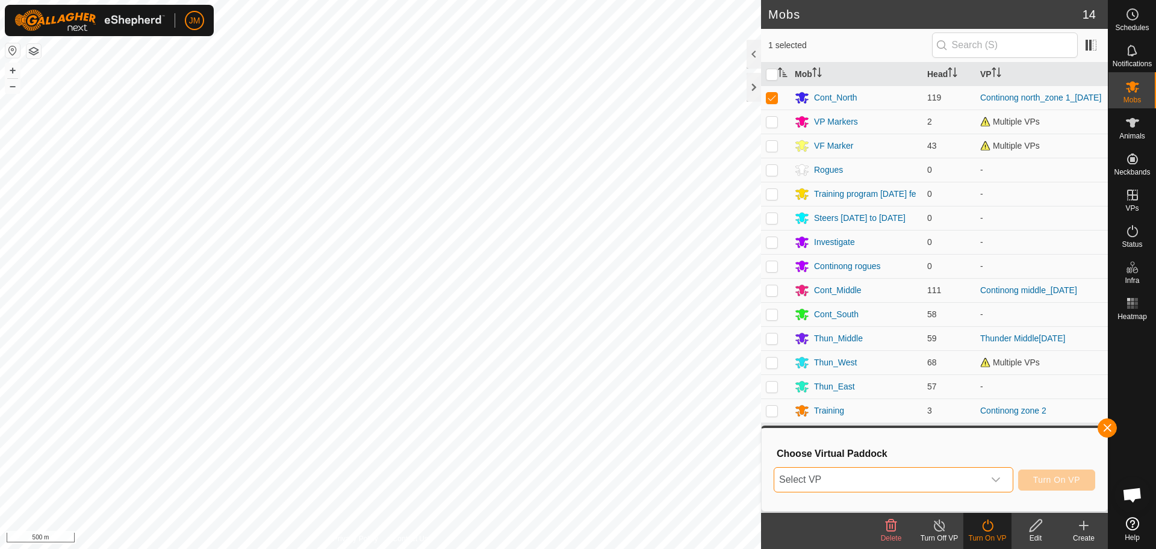
click at [881, 485] on span "Select VP" at bounding box center [878, 480] width 209 height 24
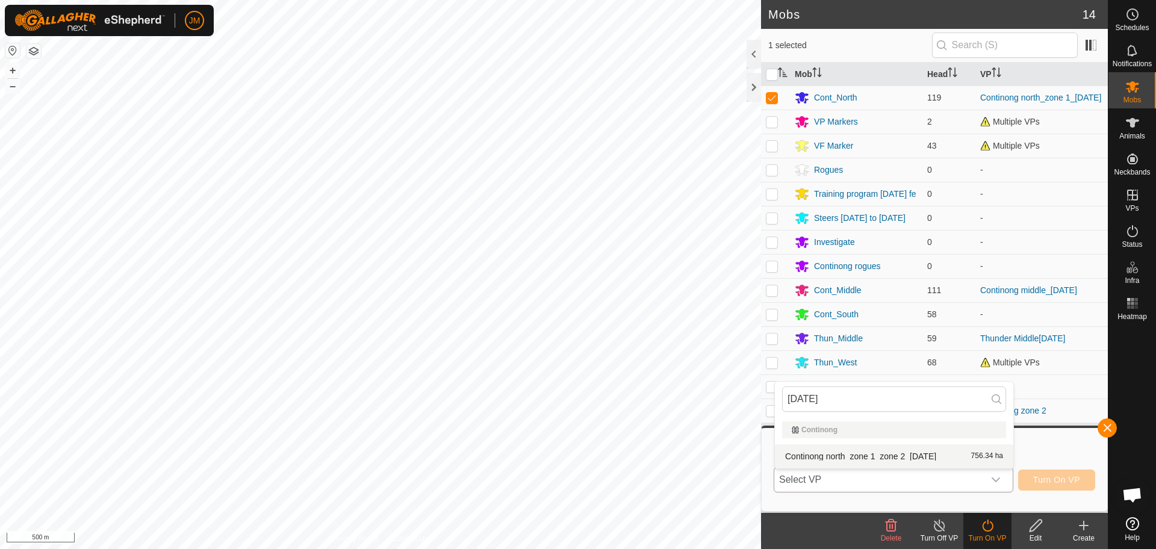
type input "[DATE]"
click at [914, 453] on li "Continong north_zone 1_zone 2_[DATE] 756.34 ha" at bounding box center [894, 456] width 238 height 24
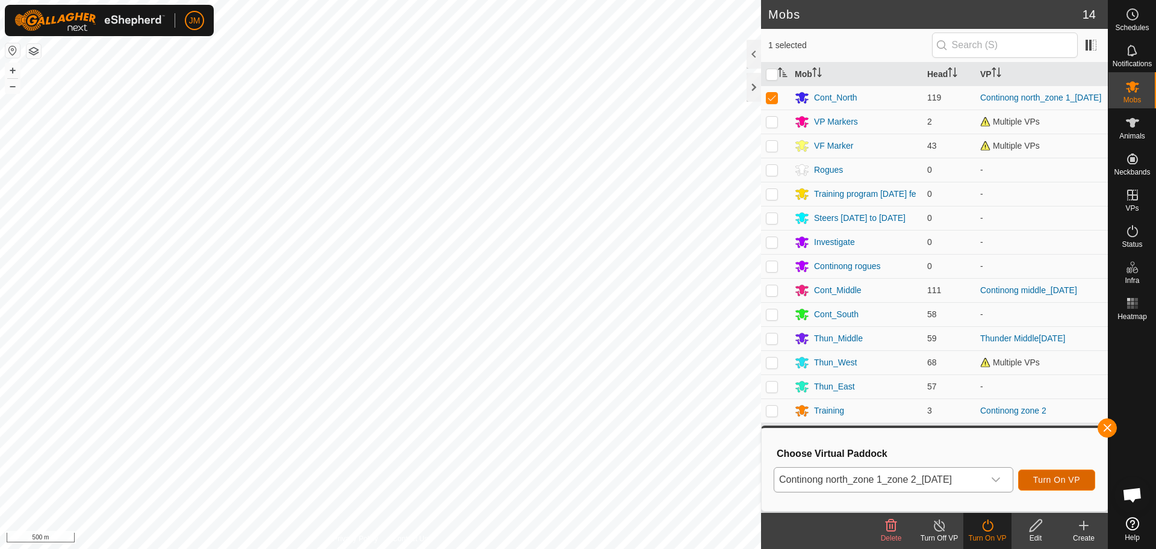
click at [1056, 479] on span "Turn On VP" at bounding box center [1056, 480] width 47 height 10
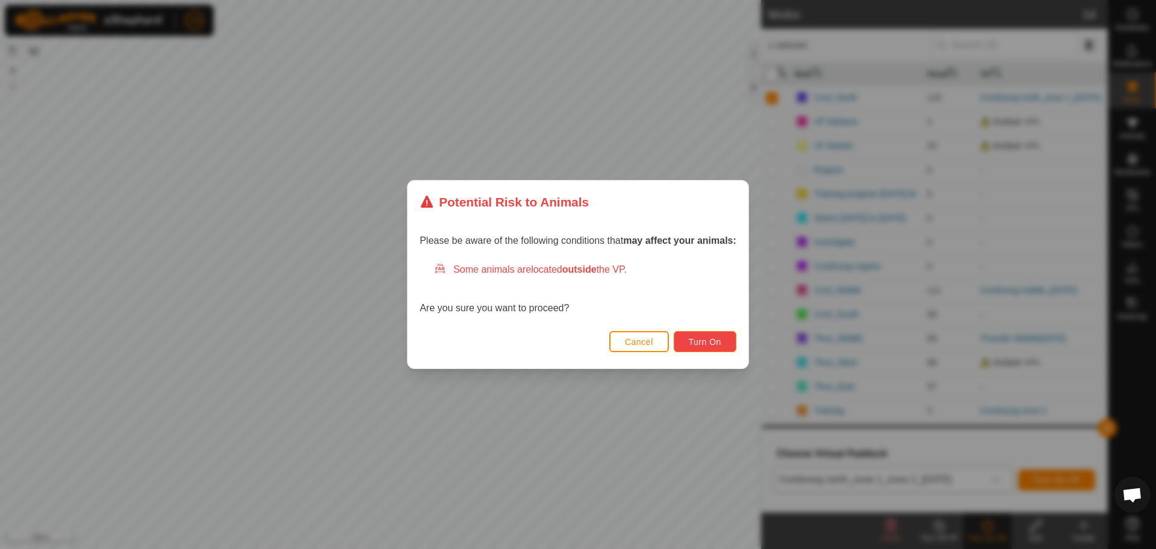
click at [700, 347] on button "Turn On" at bounding box center [705, 341] width 63 height 21
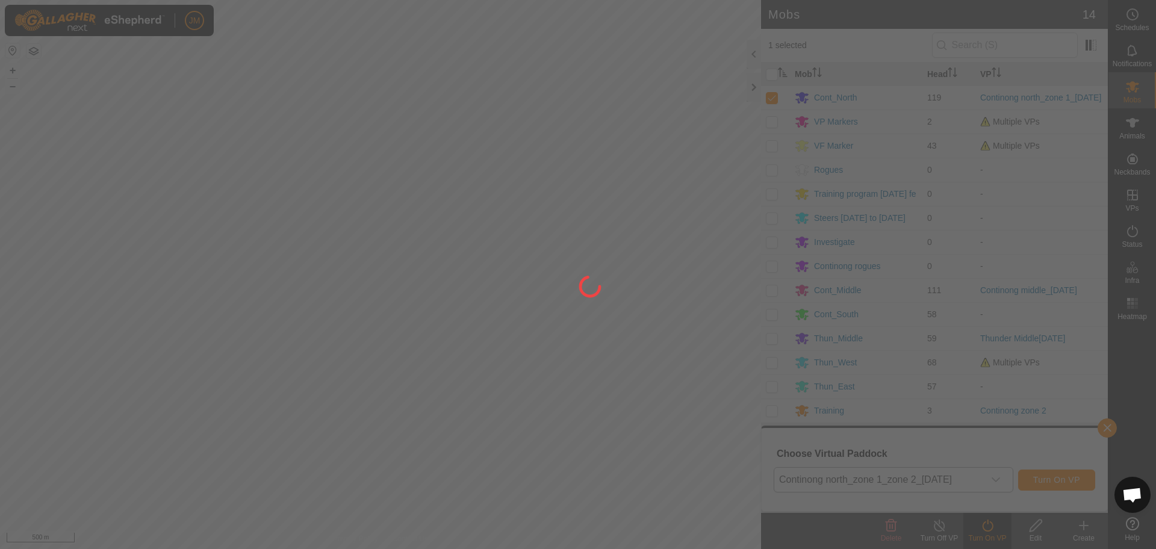
click at [751, 85] on div at bounding box center [578, 274] width 1156 height 549
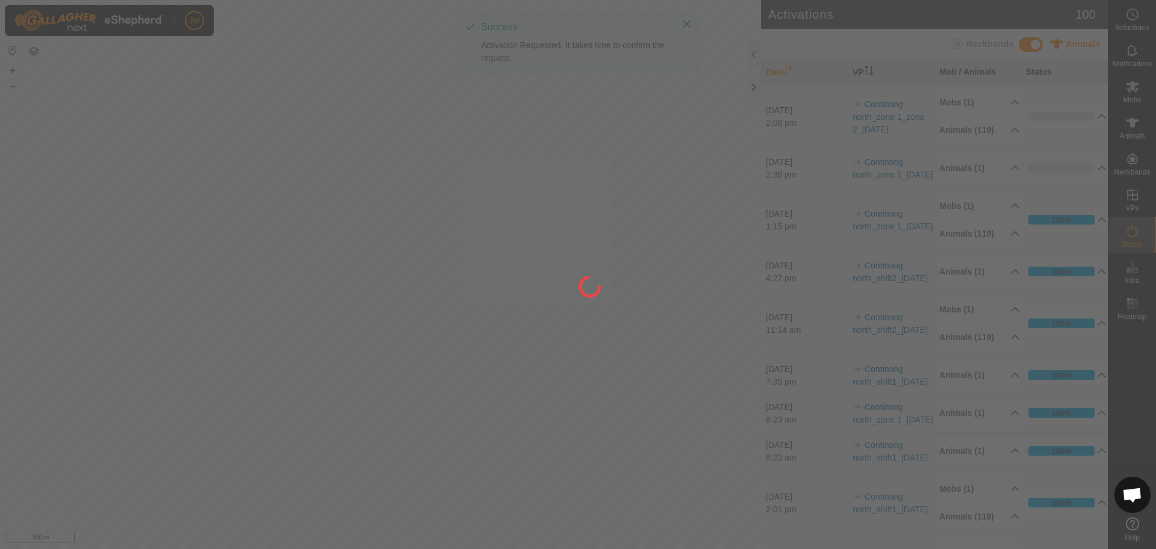
click at [754, 90] on div at bounding box center [578, 274] width 1156 height 549
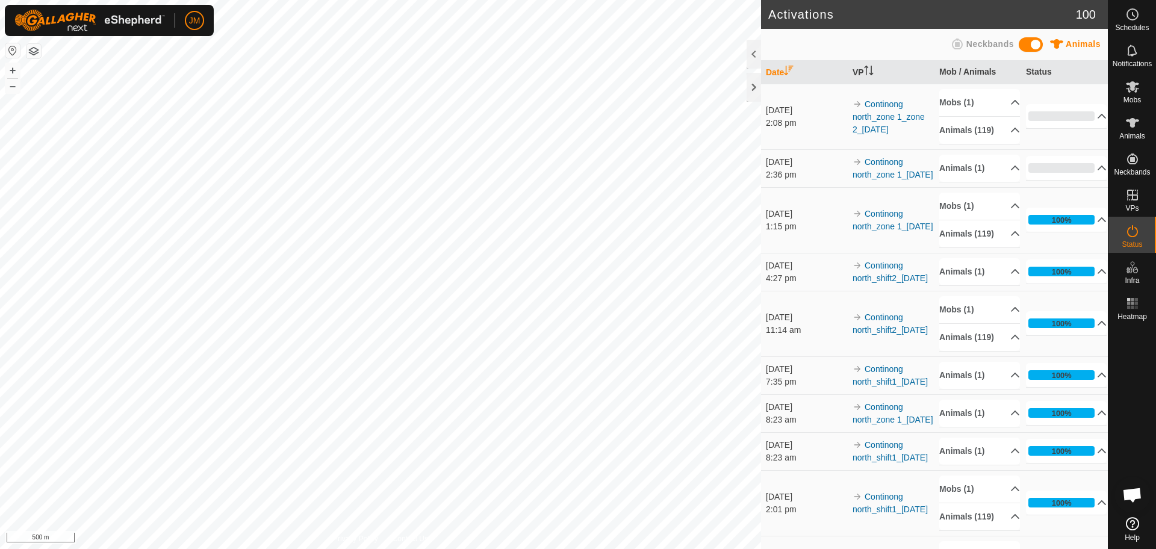
click at [754, 90] on div at bounding box center [753, 87] width 14 height 29
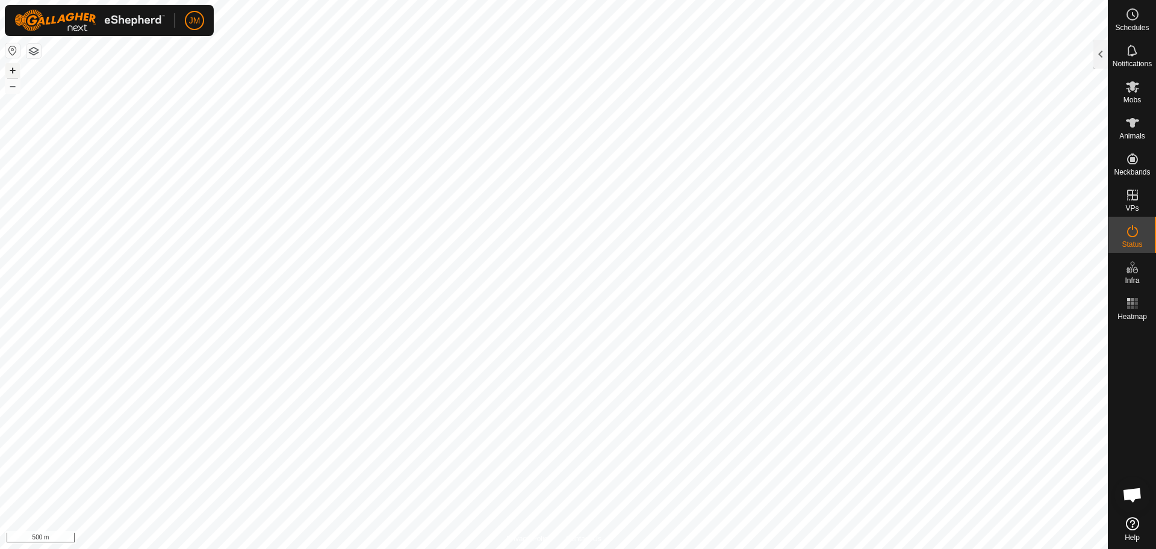
click at [15, 70] on button "+" at bounding box center [12, 70] width 14 height 14
click at [10, 84] on button "–" at bounding box center [12, 86] width 14 height 14
click at [9, 73] on button "+" at bounding box center [12, 70] width 14 height 14
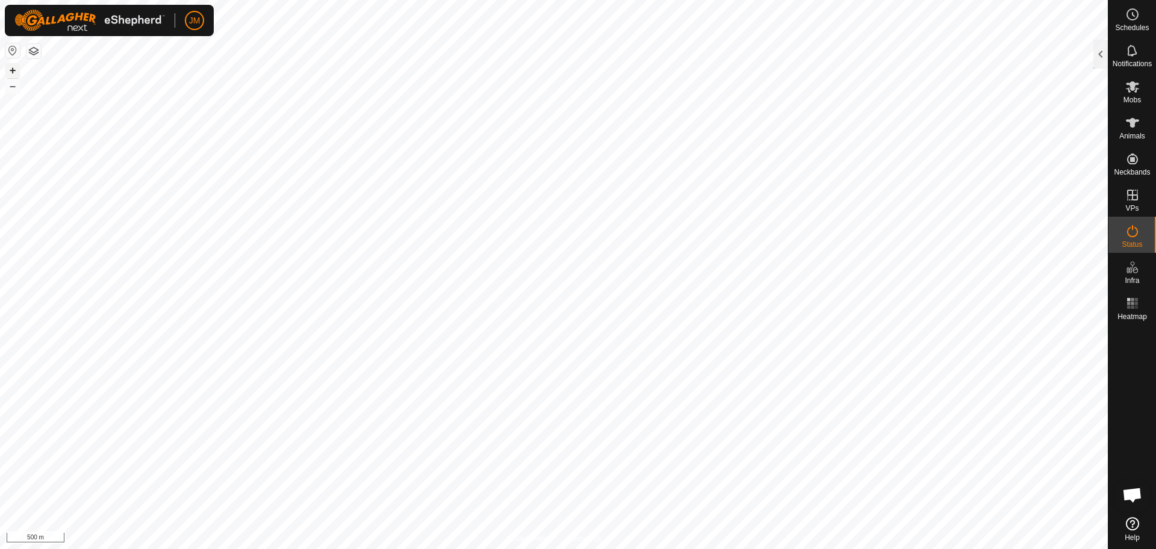
click at [9, 73] on button "+" at bounding box center [12, 70] width 14 height 14
click at [10, 87] on button "–" at bounding box center [12, 86] width 14 height 14
click at [14, 85] on button "–" at bounding box center [12, 86] width 14 height 14
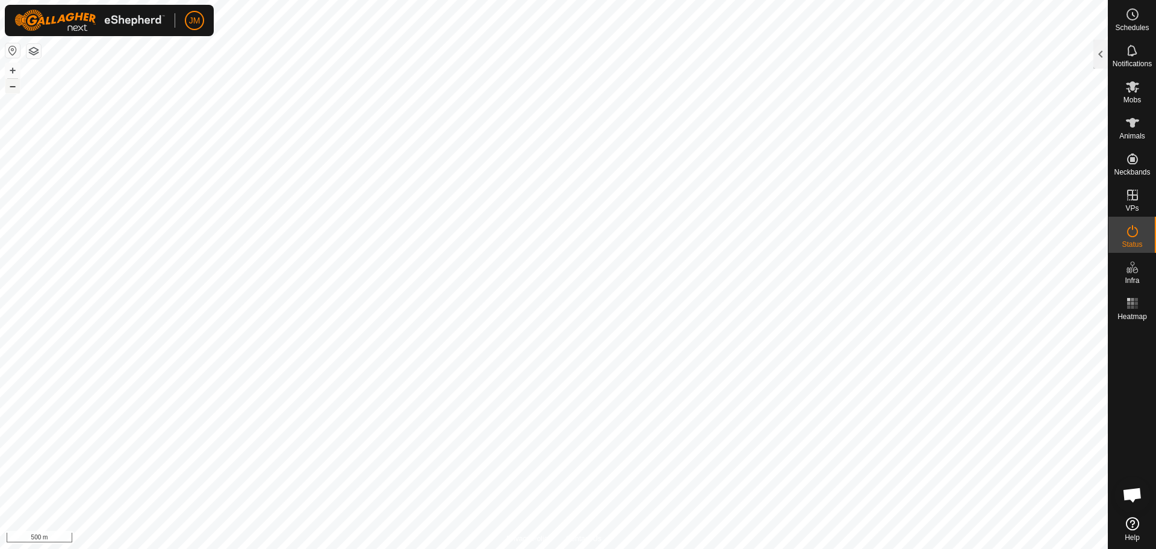
click at [14, 85] on button "–" at bounding box center [12, 86] width 14 height 14
click at [11, 69] on button "+" at bounding box center [12, 70] width 14 height 14
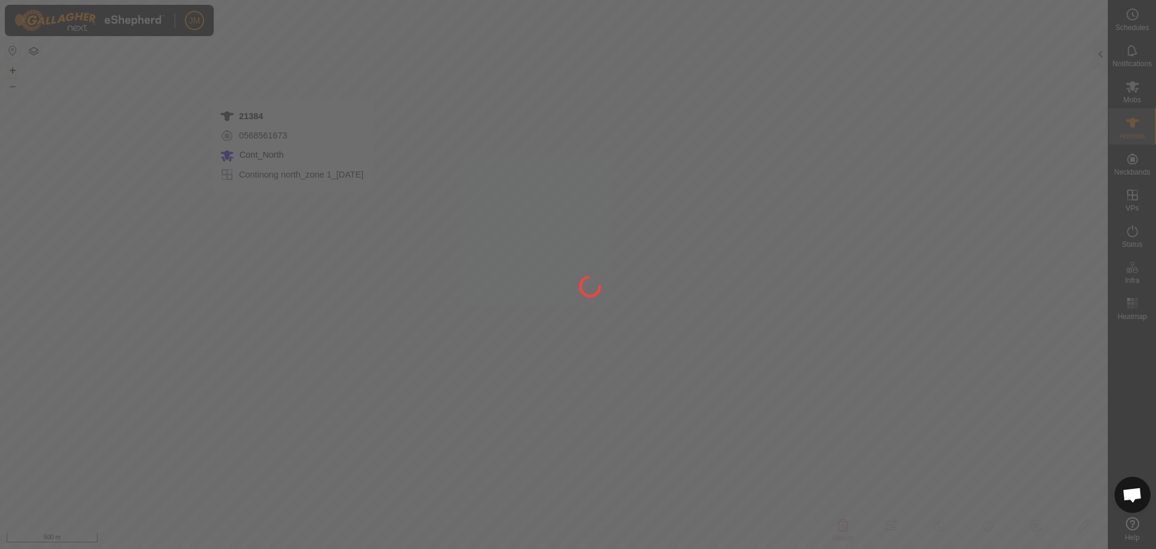
type input "21384"
type input "-"
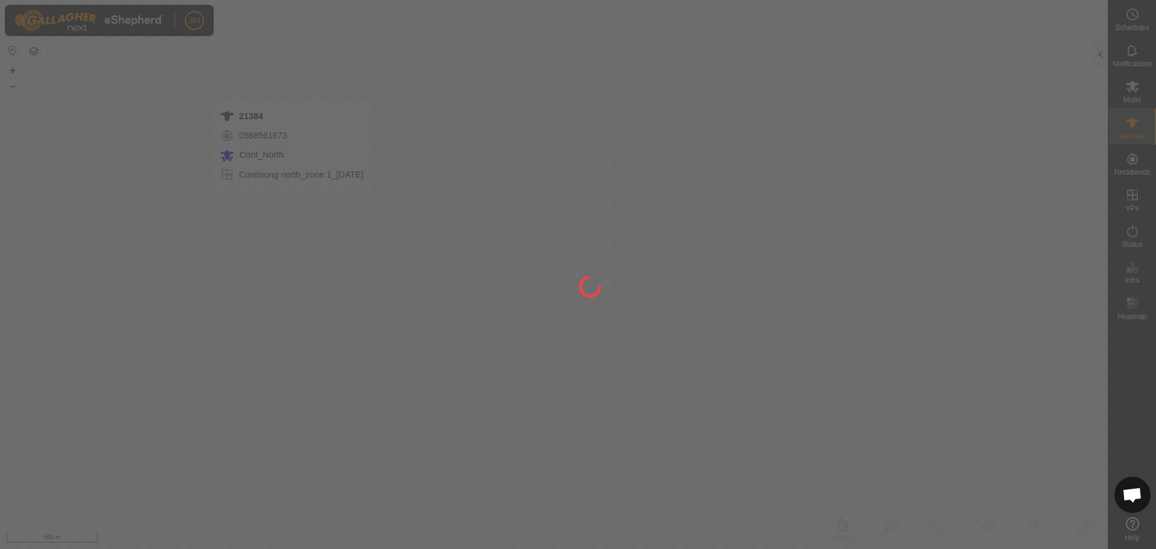
type input "-"
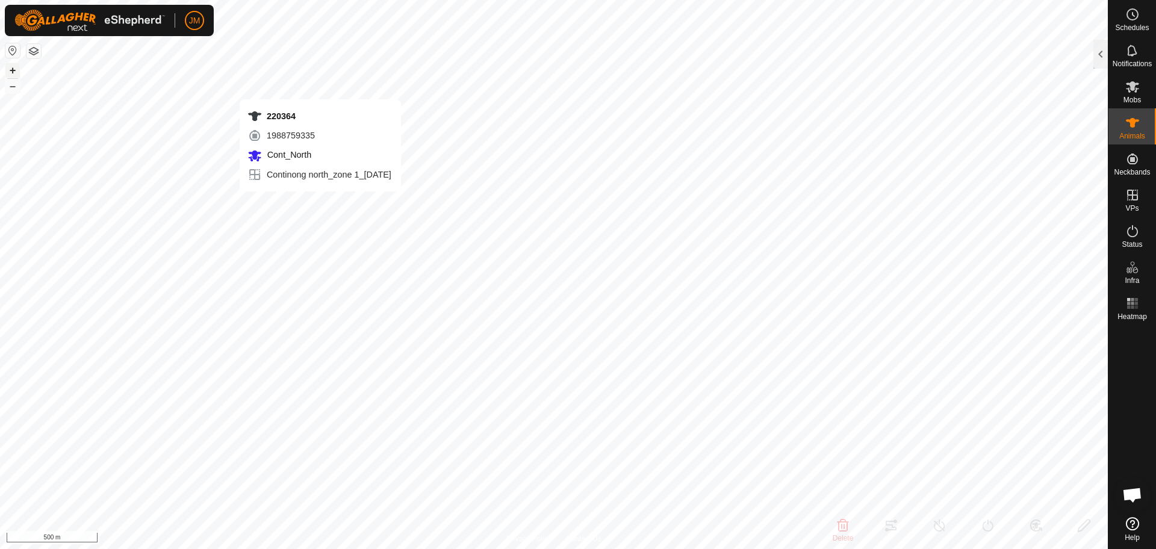
type input "220364"
type input "-"
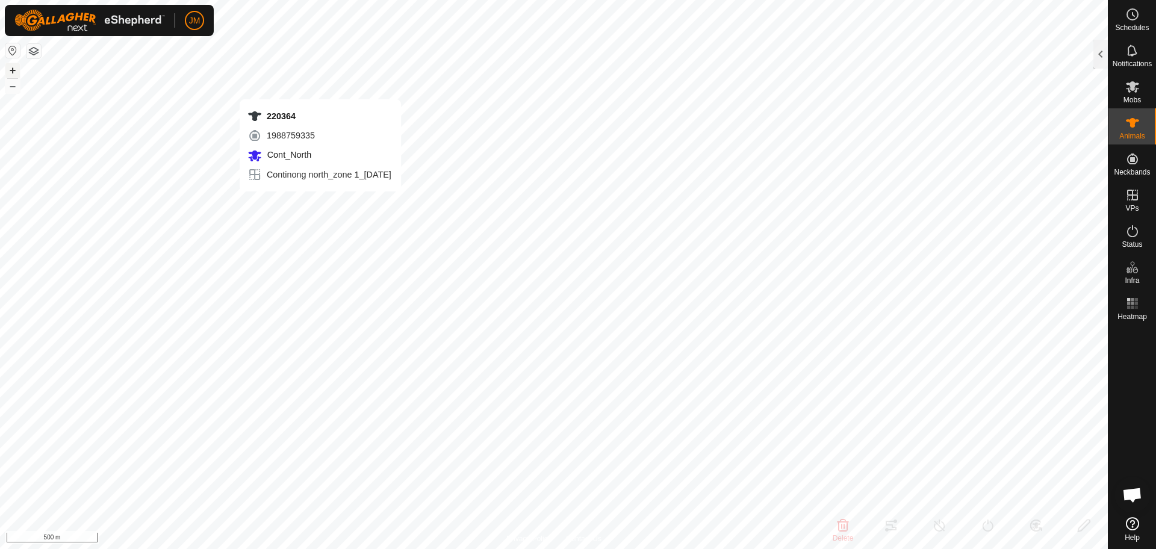
type input "-"
click at [8, 90] on button "–" at bounding box center [12, 86] width 14 height 14
click at [10, 72] on button "+" at bounding box center [12, 70] width 14 height 14
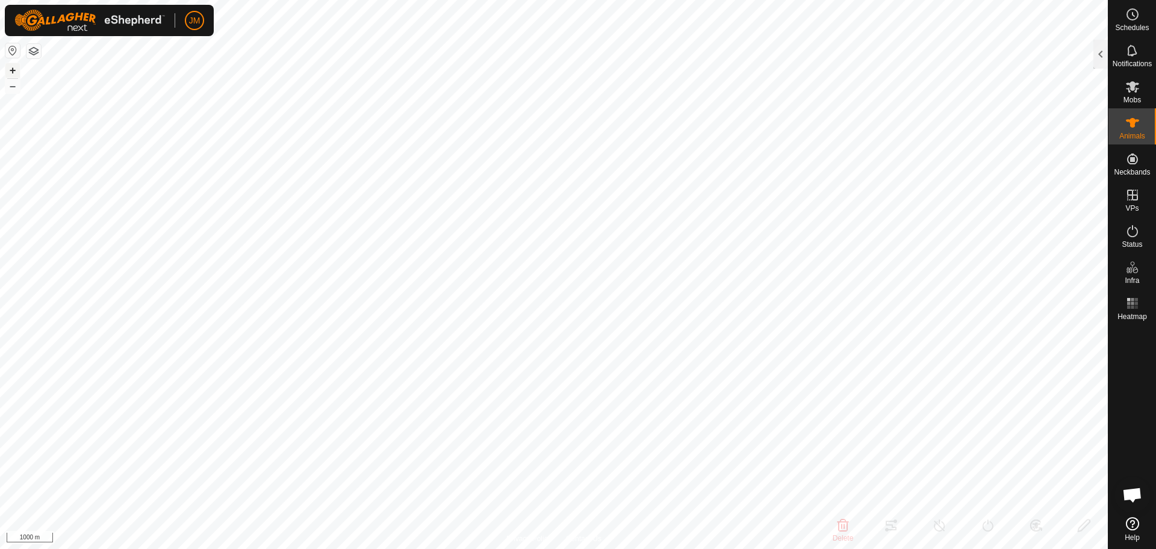
click at [10, 72] on button "+" at bounding box center [12, 70] width 14 height 14
type input "21384"
type input "-"
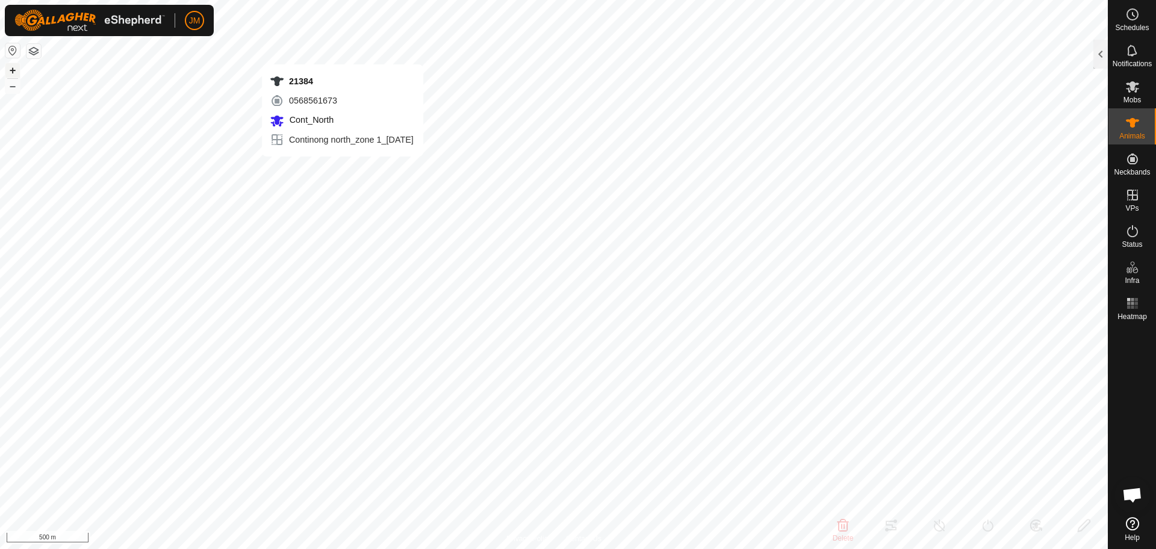
type input "-"
type input "19336"
type input "-"
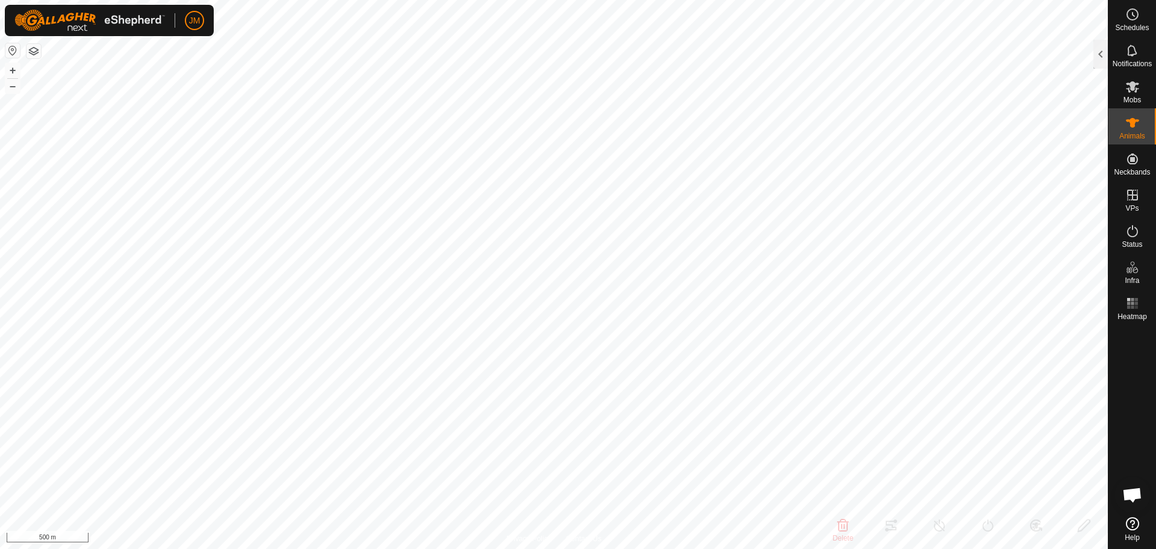
type input "-"
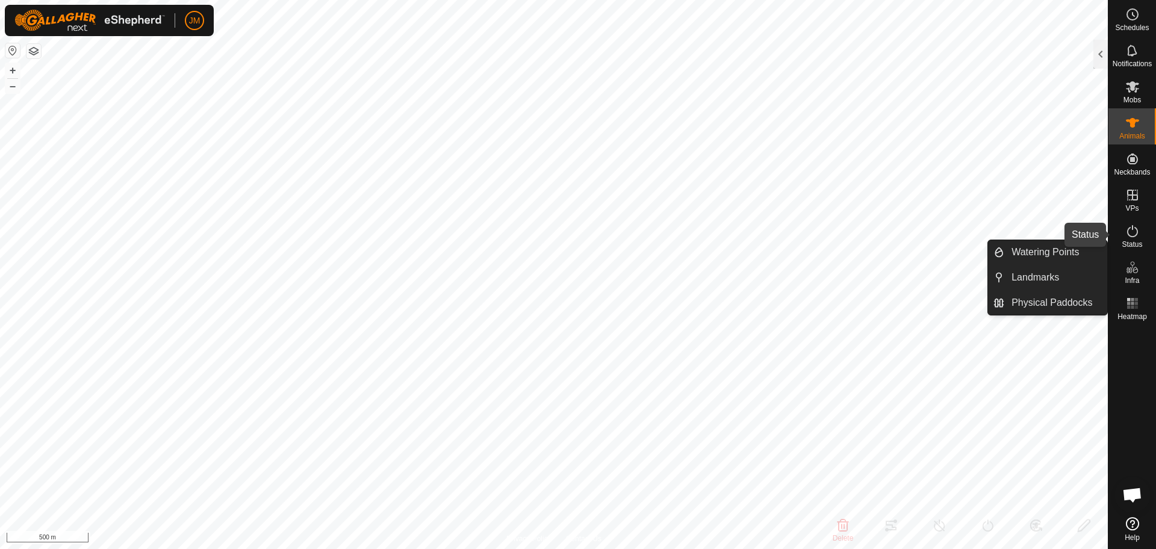
click at [1128, 232] on icon at bounding box center [1132, 231] width 14 height 14
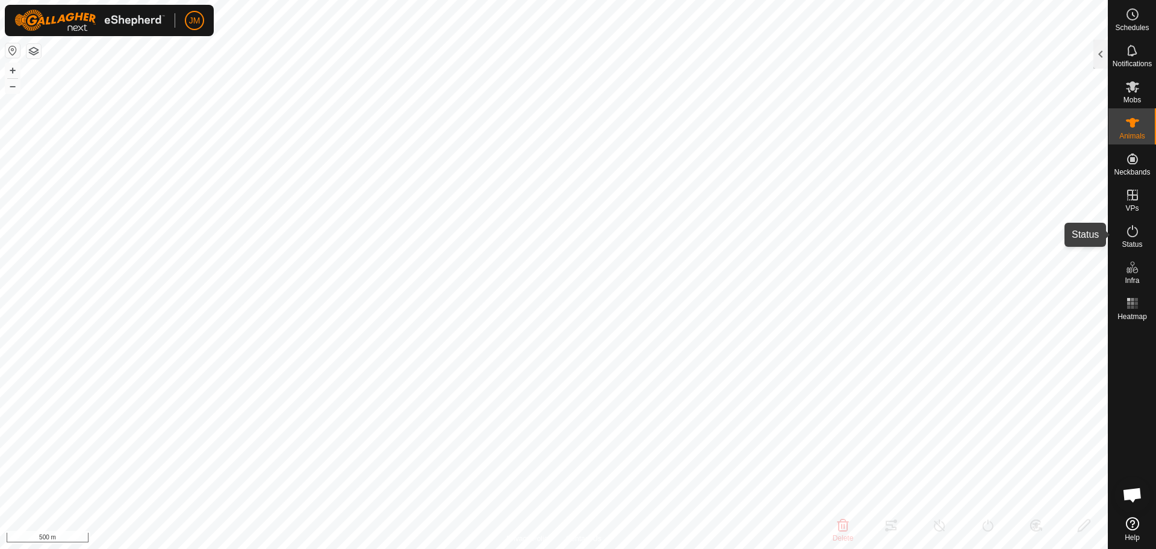
click at [1132, 232] on icon at bounding box center [1132, 231] width 14 height 14
click at [1101, 52] on div at bounding box center [1100, 54] width 14 height 29
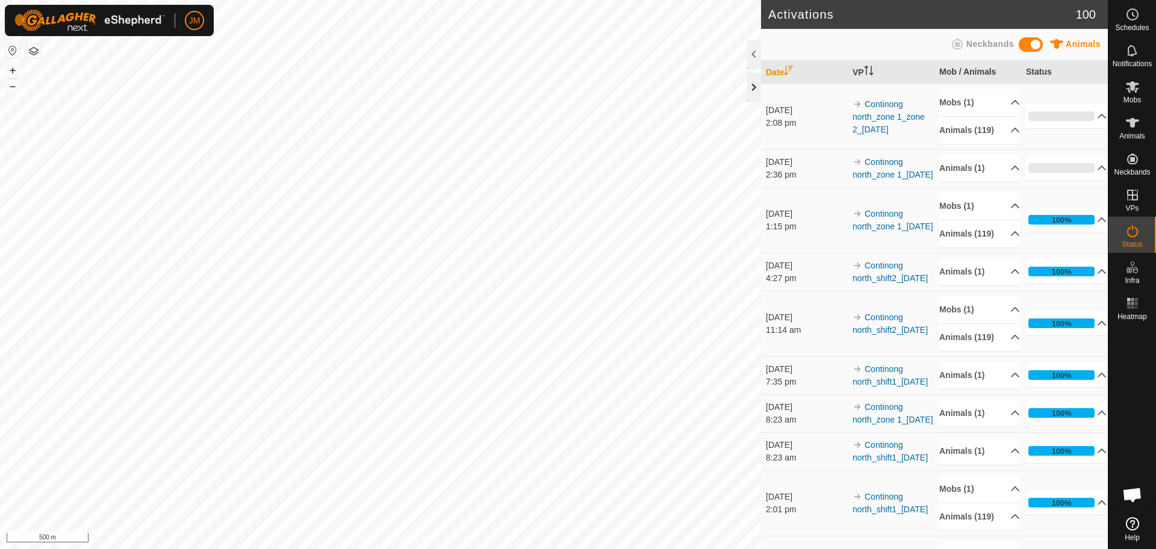
click at [752, 91] on div at bounding box center [753, 87] width 14 height 29
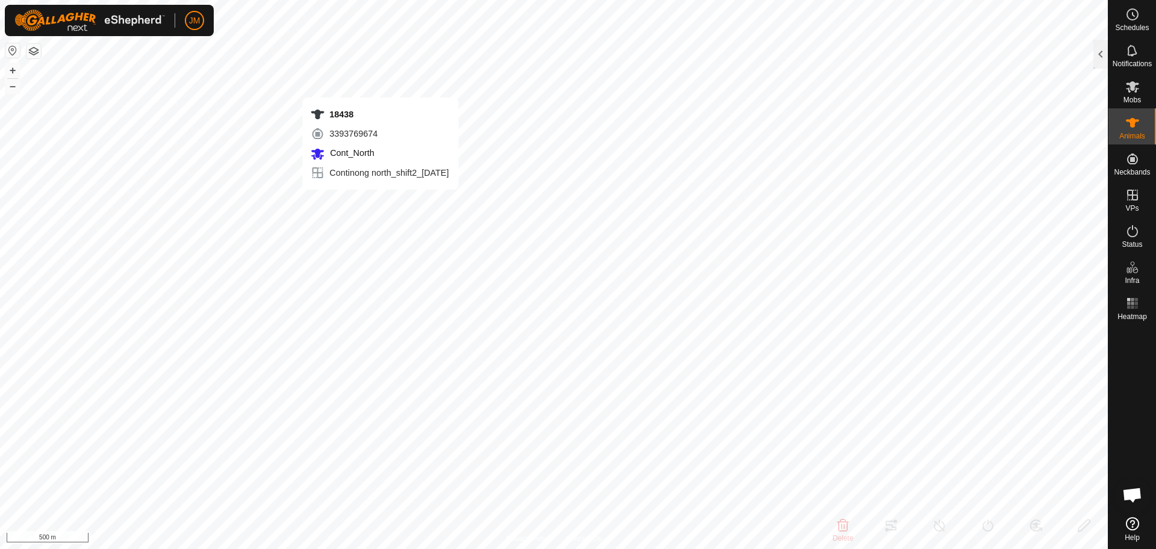
type input "18438"
type input "-"
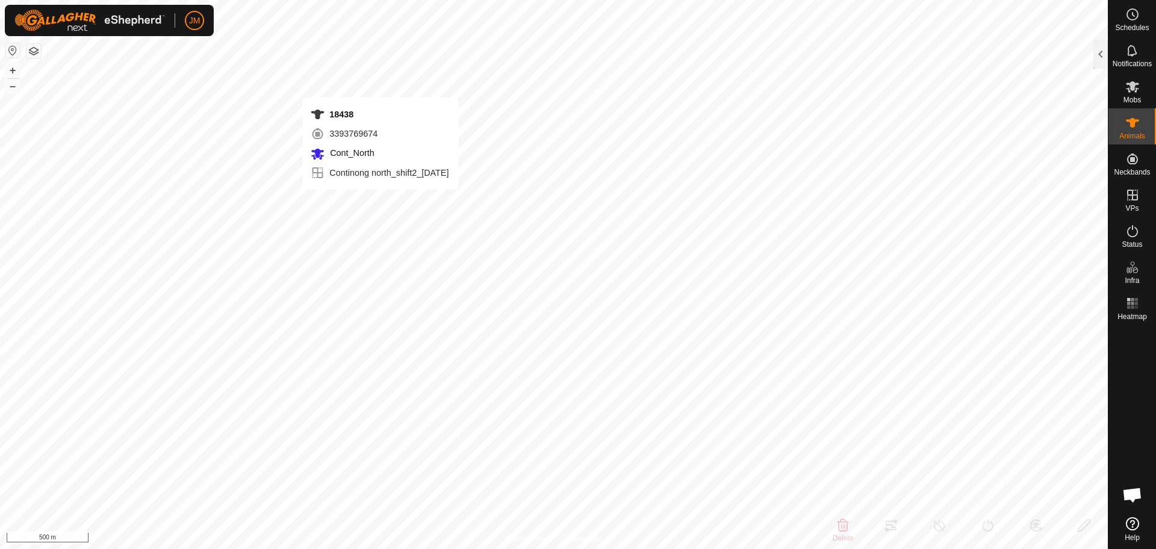
type input "-"
type input "20683"
type input "-"
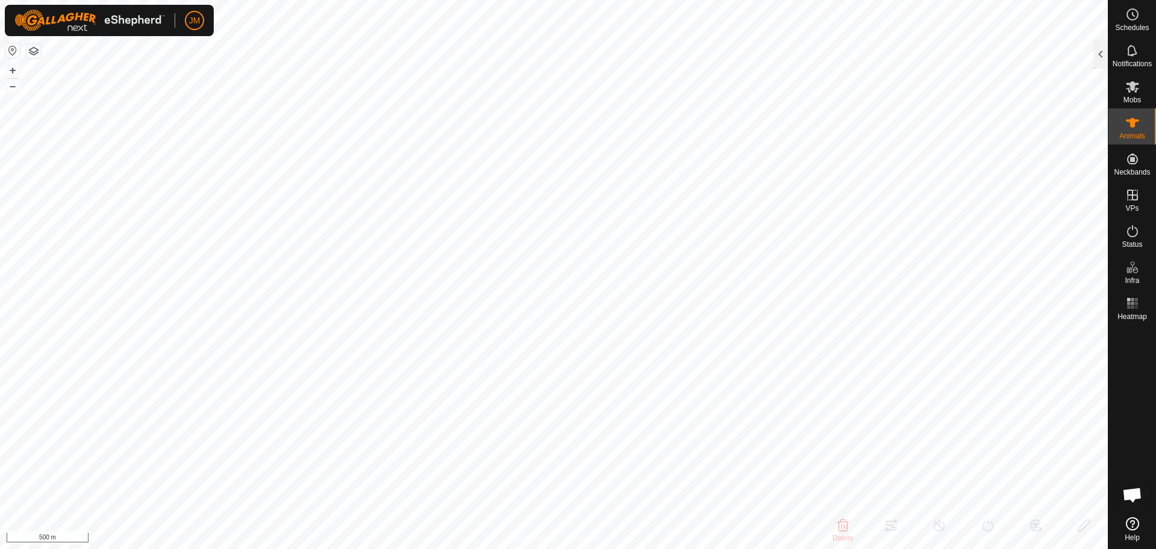
type input "-"
type input "21099"
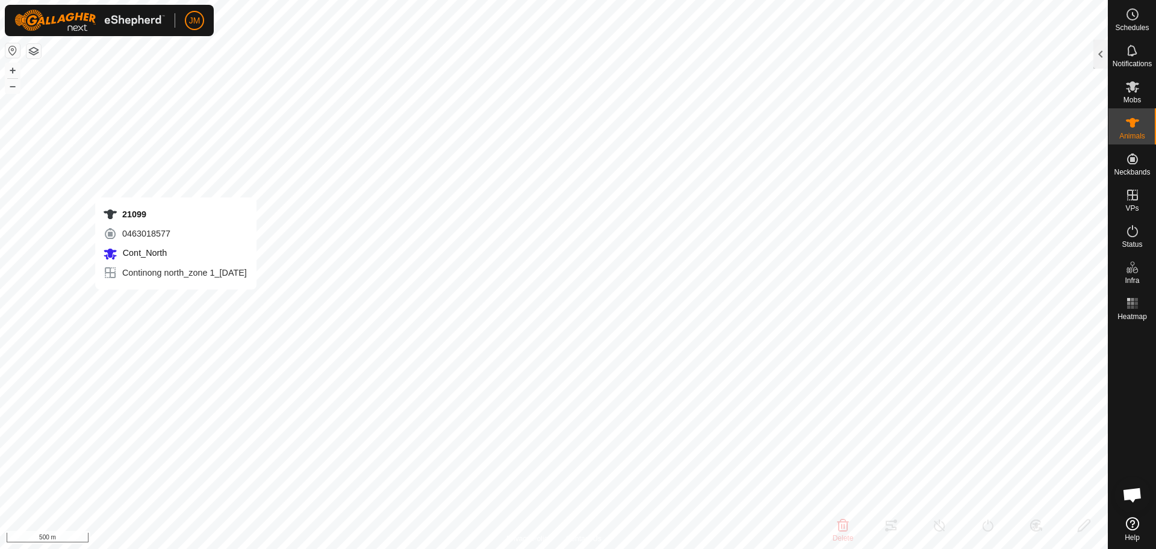
type input "-"
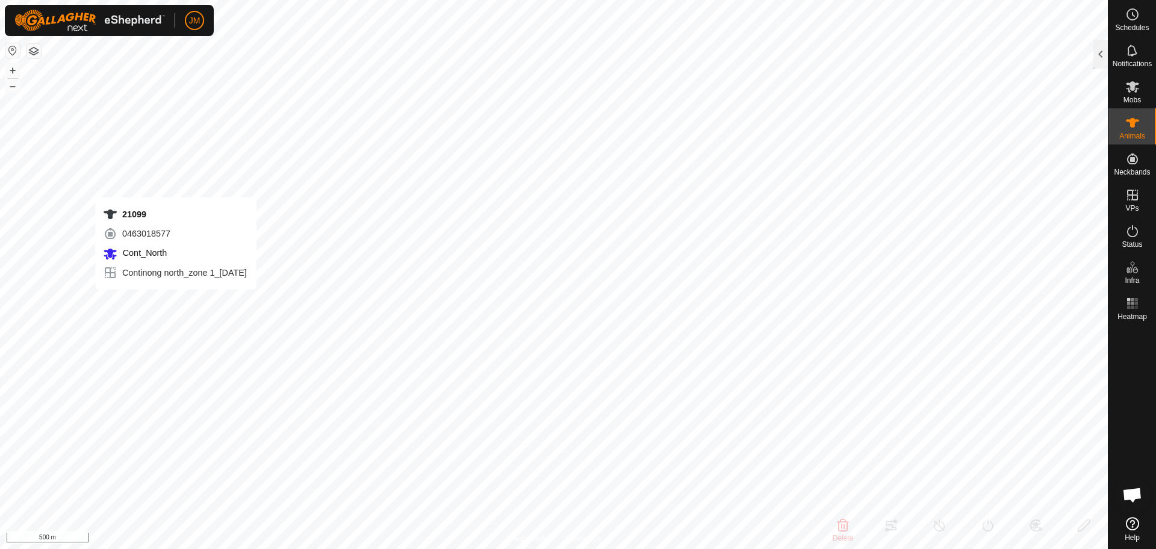
type input "-"
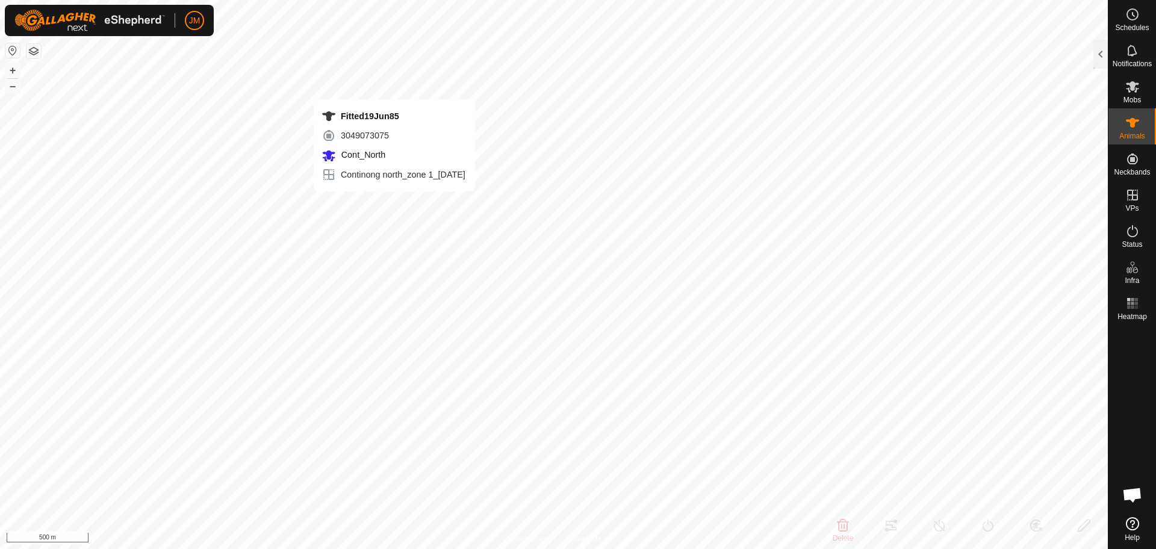
type input "Fitted19Jun85"
type input "-"
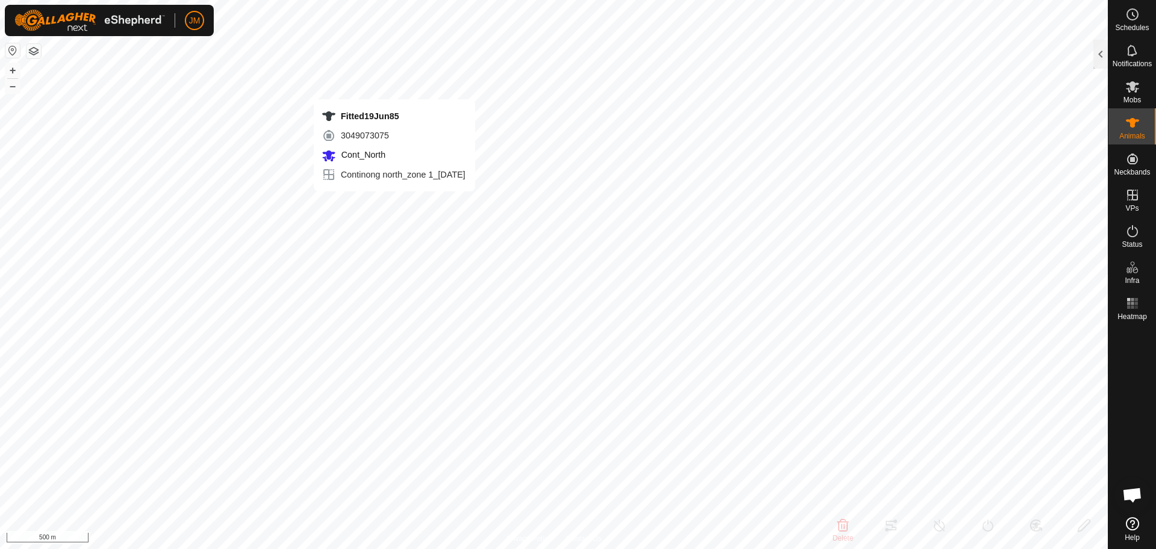
type input "-"
click at [1098, 60] on div at bounding box center [1100, 54] width 14 height 29
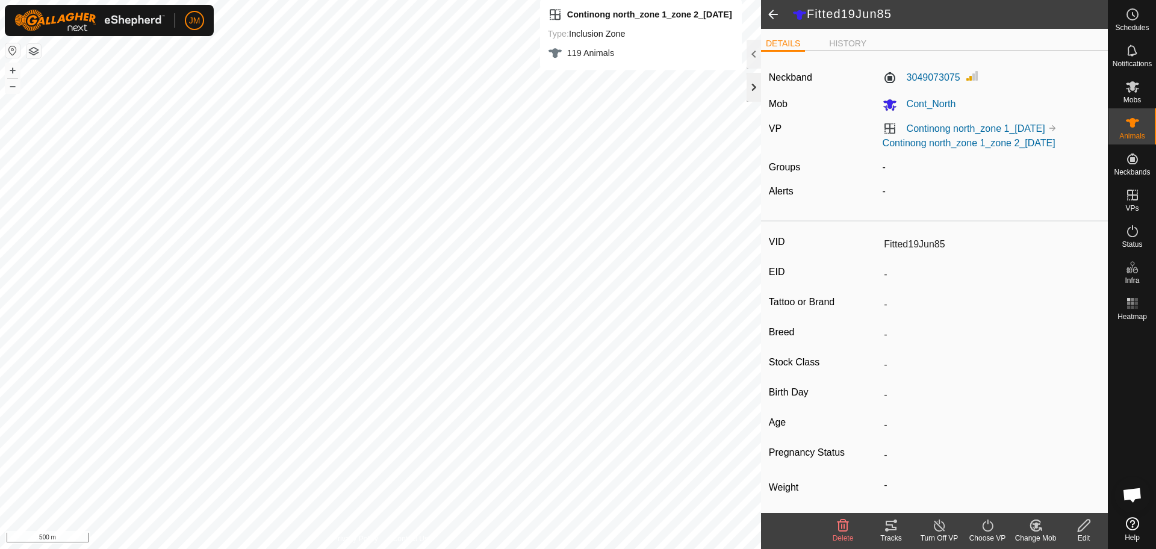
click at [752, 85] on div at bounding box center [753, 87] width 14 height 29
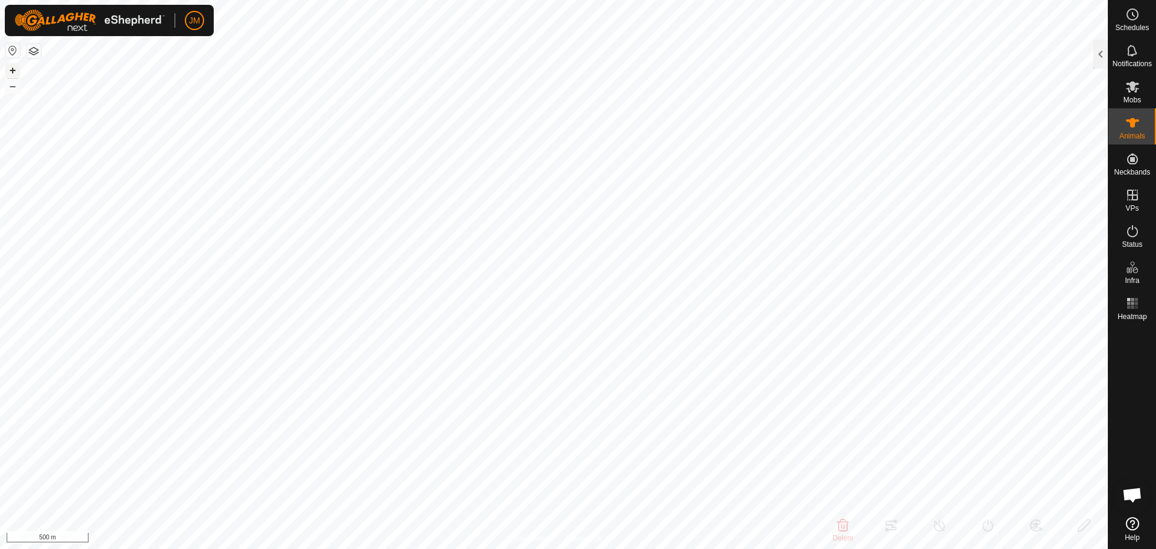
click at [14, 73] on button "+" at bounding box center [12, 70] width 14 height 14
click at [13, 72] on button "+" at bounding box center [12, 70] width 14 height 14
